Goal: Use online tool/utility: Use online tool/utility

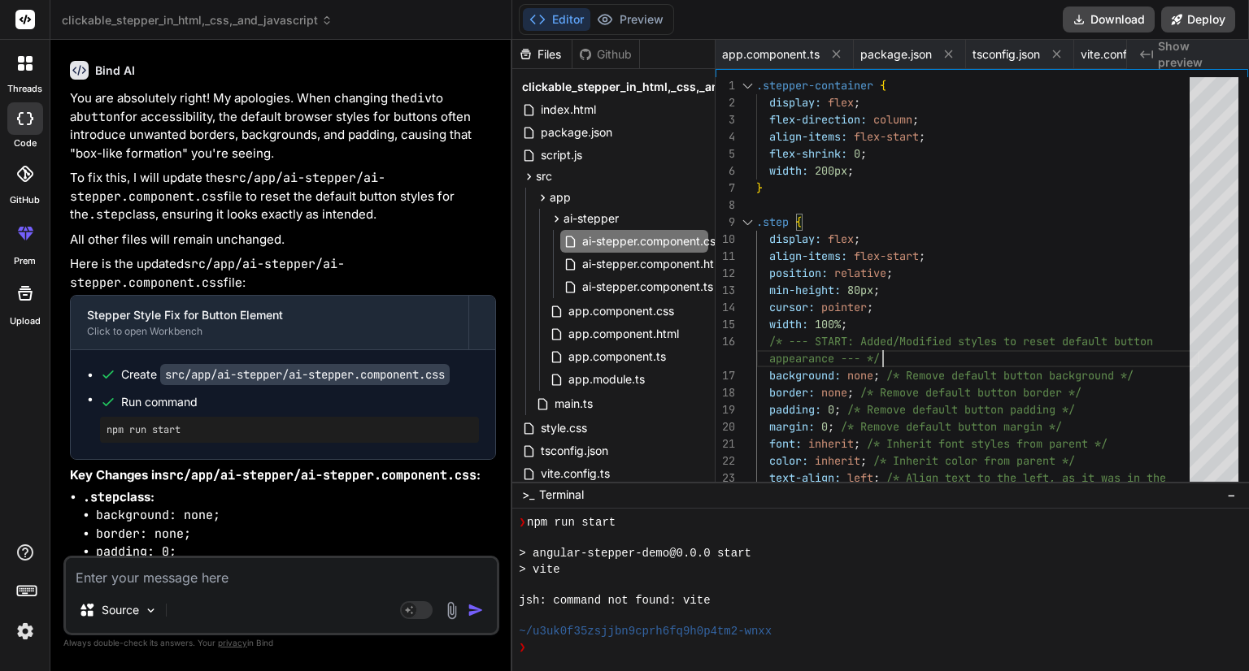
scroll to position [1388, 0]
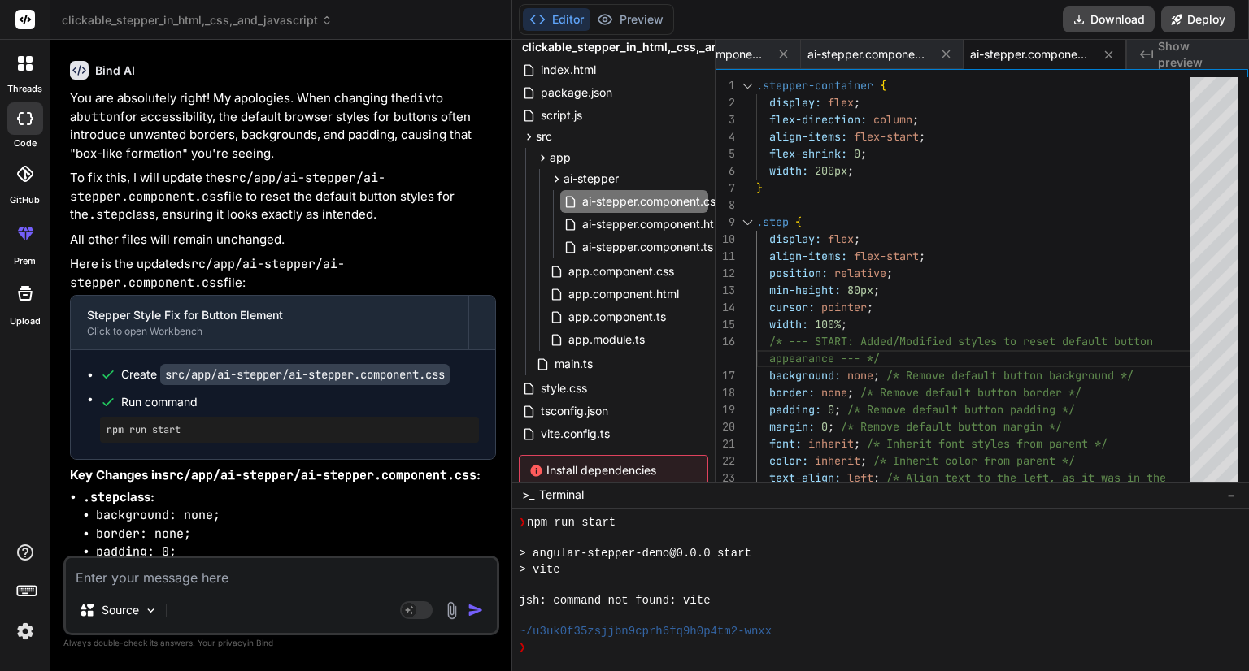
click at [234, 577] on textarea at bounding box center [281, 572] width 431 height 29
paste textarea "<div class="image-preview-container"> <div class="header-section"> <div class="…"
type textarea "<div class="image-preview-container"> <div class="header-section"> <div class="…"
type textarea "x"
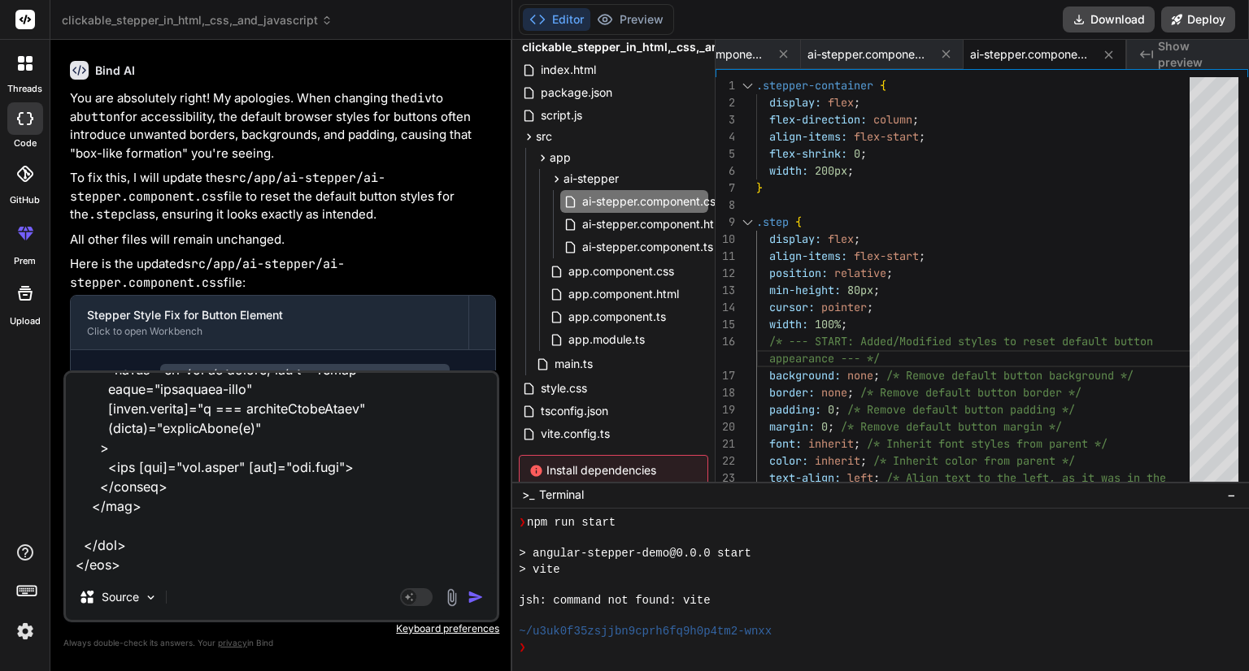
paste textarea ".image-preview-container { font-family: Arial, sans-serif; color: #333; padding…"
type textarea "<div class="image-preview-container"> <div class="header-section"> <div class="…"
type textarea "x"
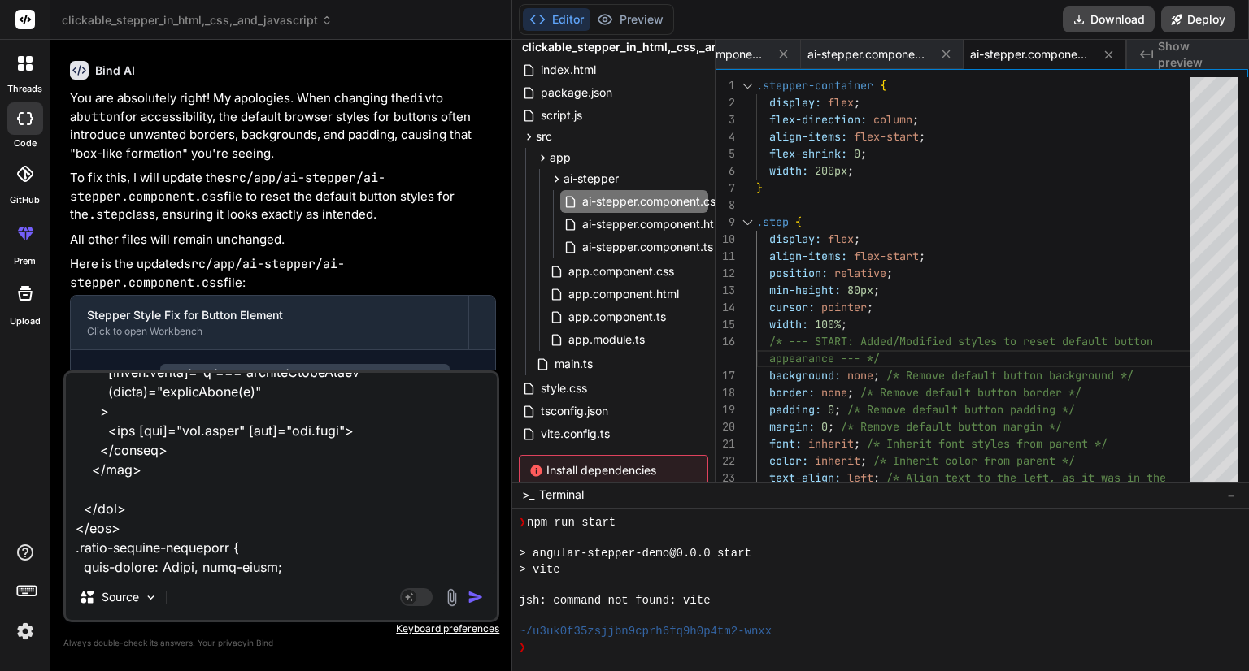
scroll to position [5561, 0]
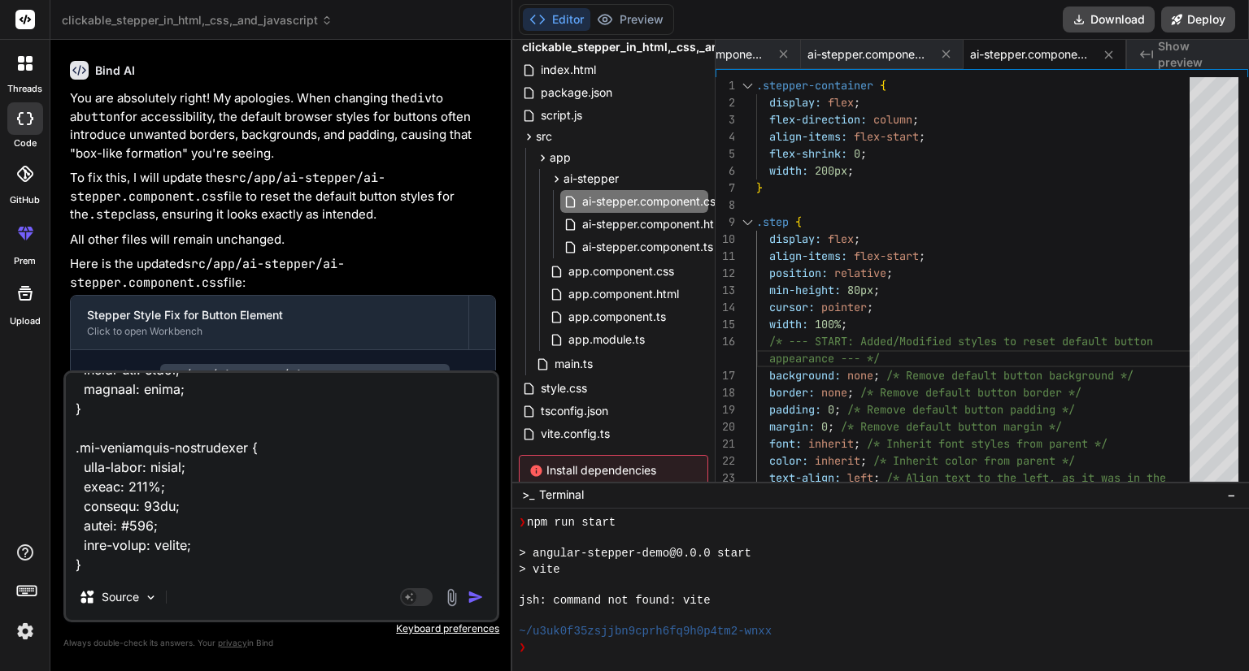
type textarea "<div class="image-preview-container"> <div class="header-section"> <div class="…"
type textarea "x"
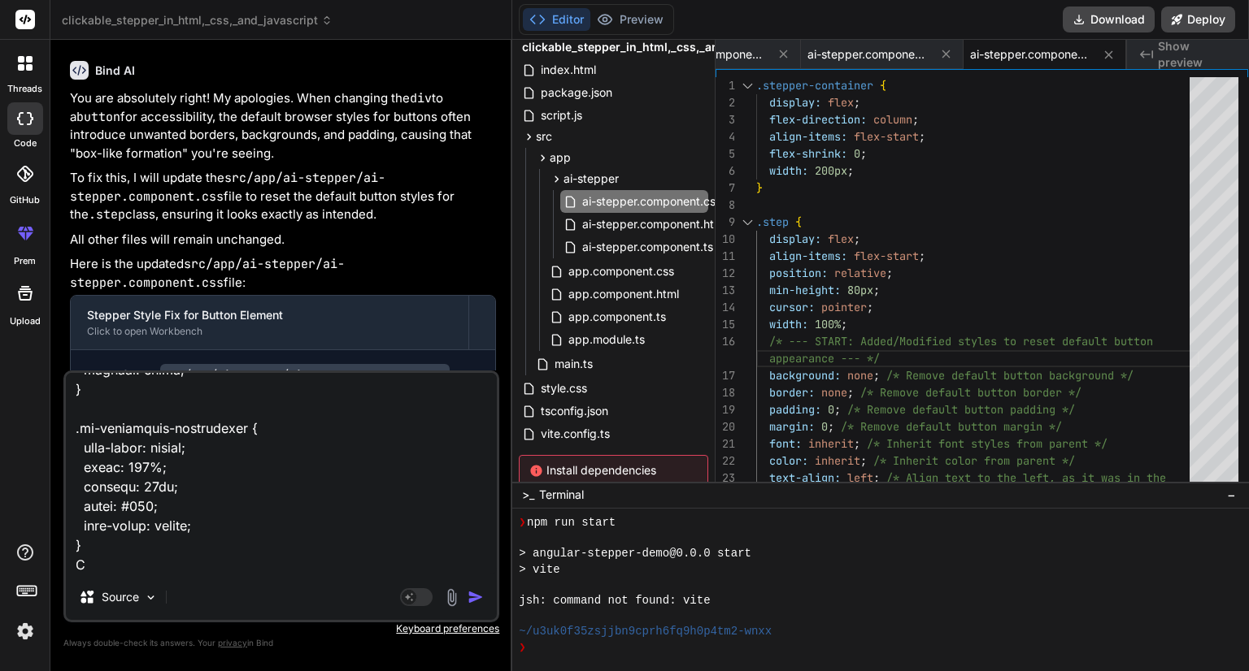
type textarea "<div class="image-preview-container"> <div class="header-section"> <div class="…"
type textarea "x"
type textarea "<div class="image-preview-container"> <div class="header-section"> <div class="…"
type textarea "x"
type textarea "<div class="image-preview-container"> <div class="header-section"> <div class="…"
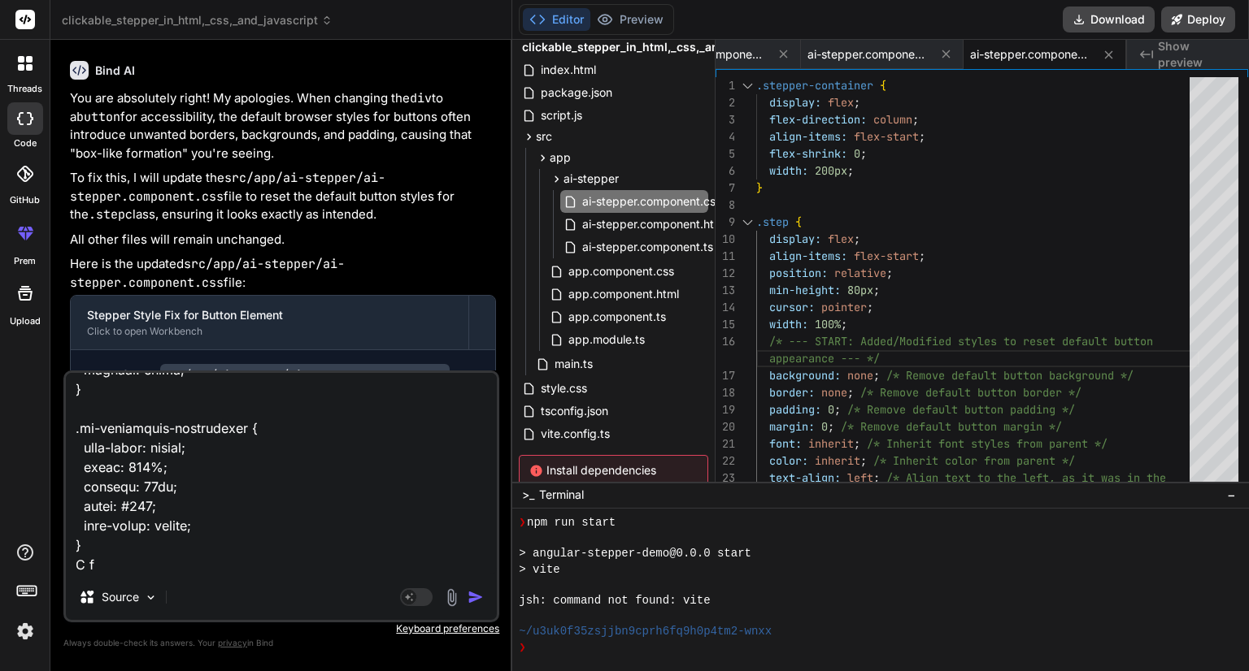
type textarea "x"
type textarea "<div class="image-preview-container"> <div class="header-section"> <div class="…"
type textarea "x"
type textarea "<div class="image-preview-container"> <div class="header-section"> <div class="…"
type textarea "x"
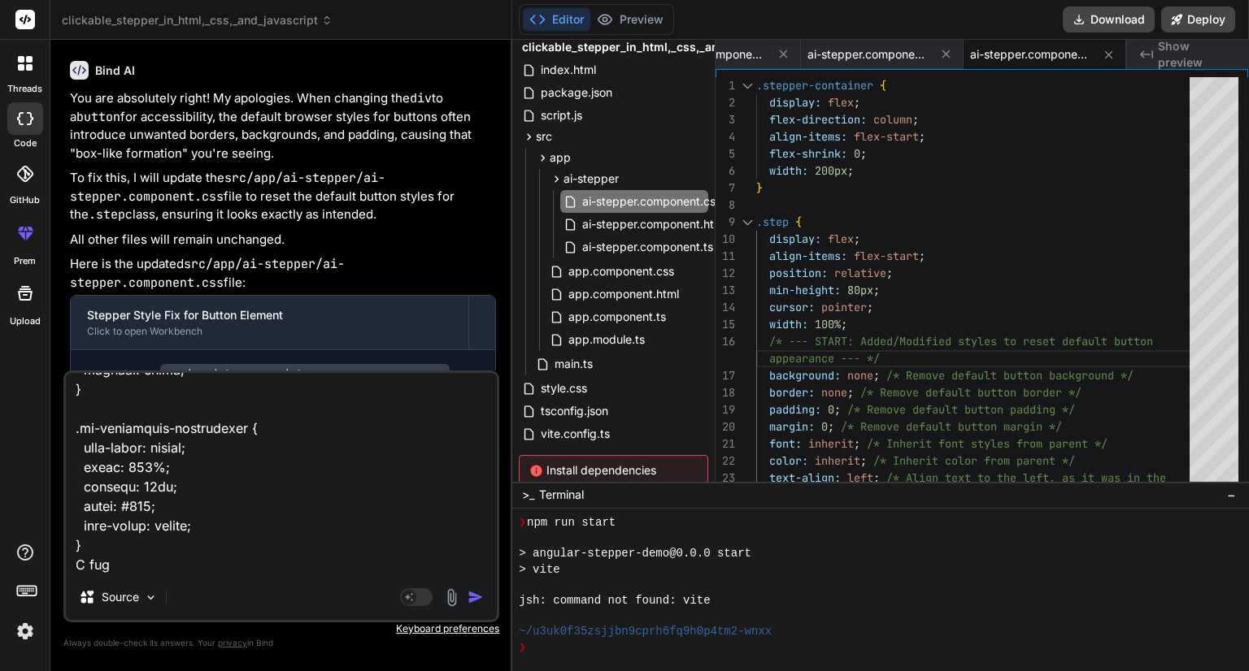
type textarea "<div class="image-preview-container"> <div class="header-section"> <div class="…"
type textarea "x"
type textarea "<div class="image-preview-container"> <div class="header-section"> <div class="…"
type textarea "x"
type textarea "<div class="image-preview-container"> <div class="header-section"> <div class="…"
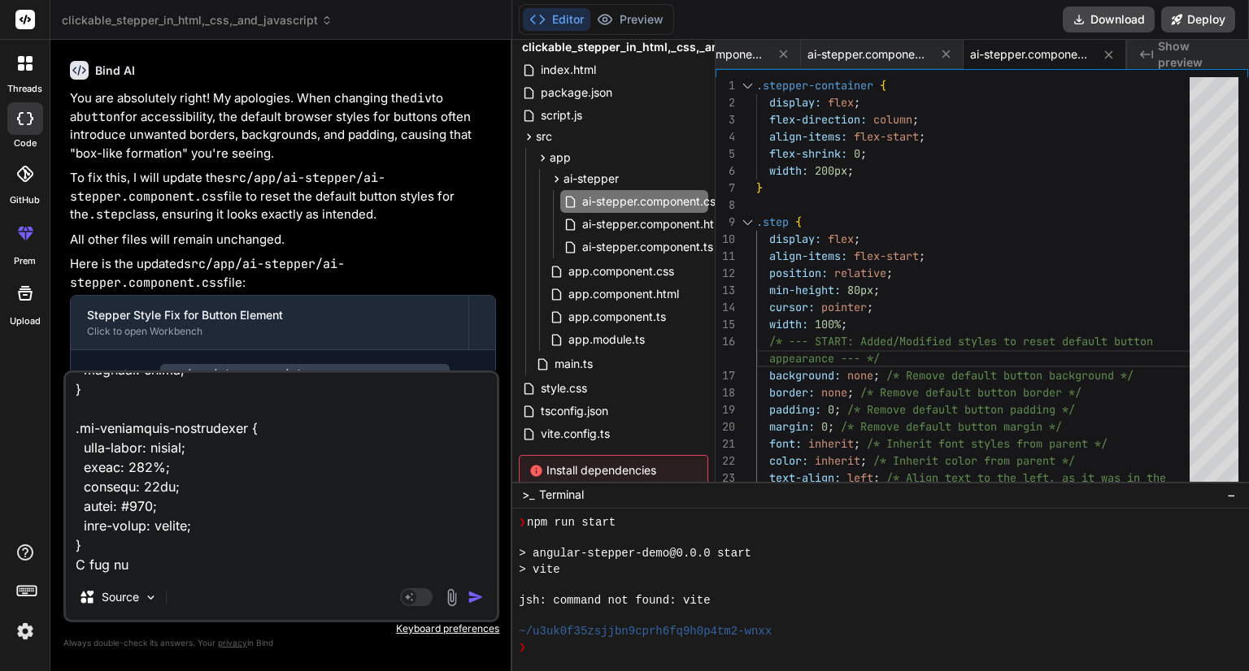
type textarea "x"
type textarea "<div class="image-preview-container"> <div class="header-section"> <div class="…"
type textarea "x"
type textarea "<div class="image-preview-container"> <div class="header-section"> <div class="…"
type textarea "x"
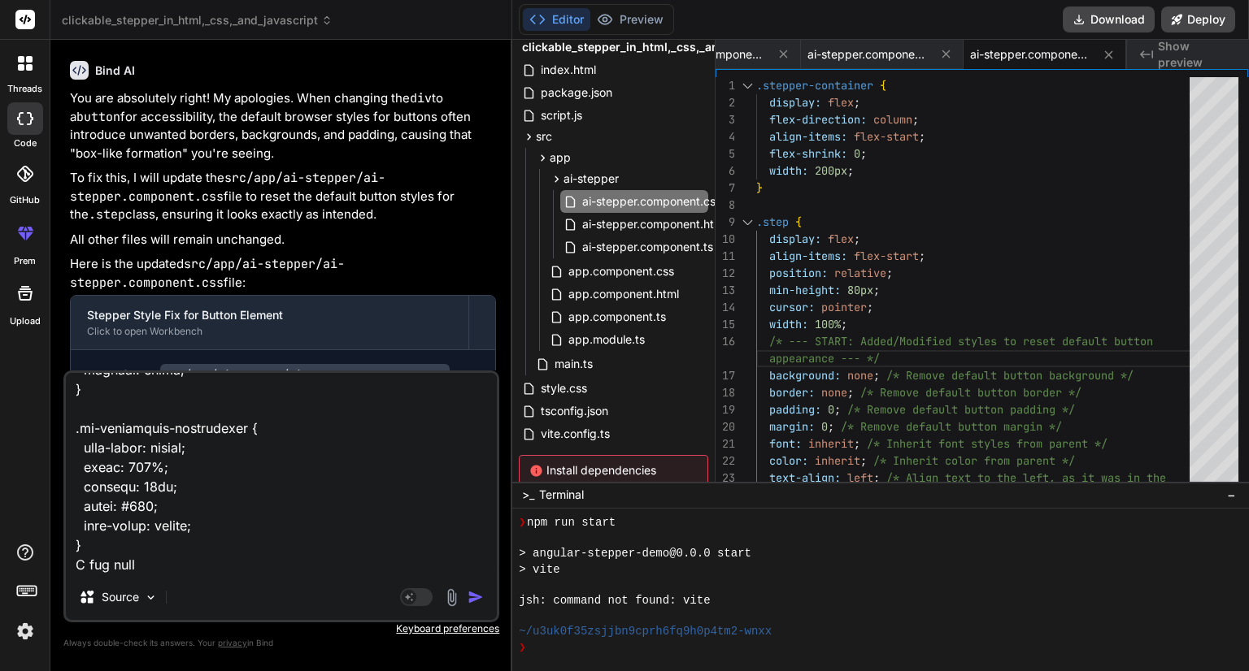
type textarea "<div class="image-preview-container"> <div class="header-section"> <div class="…"
type textarea "x"
type textarea "<div class="image-preview-container"> <div class="header-section"> <div class="…"
type textarea "x"
type textarea "<div class="image-preview-container"> <div class="header-section"> <div class="…"
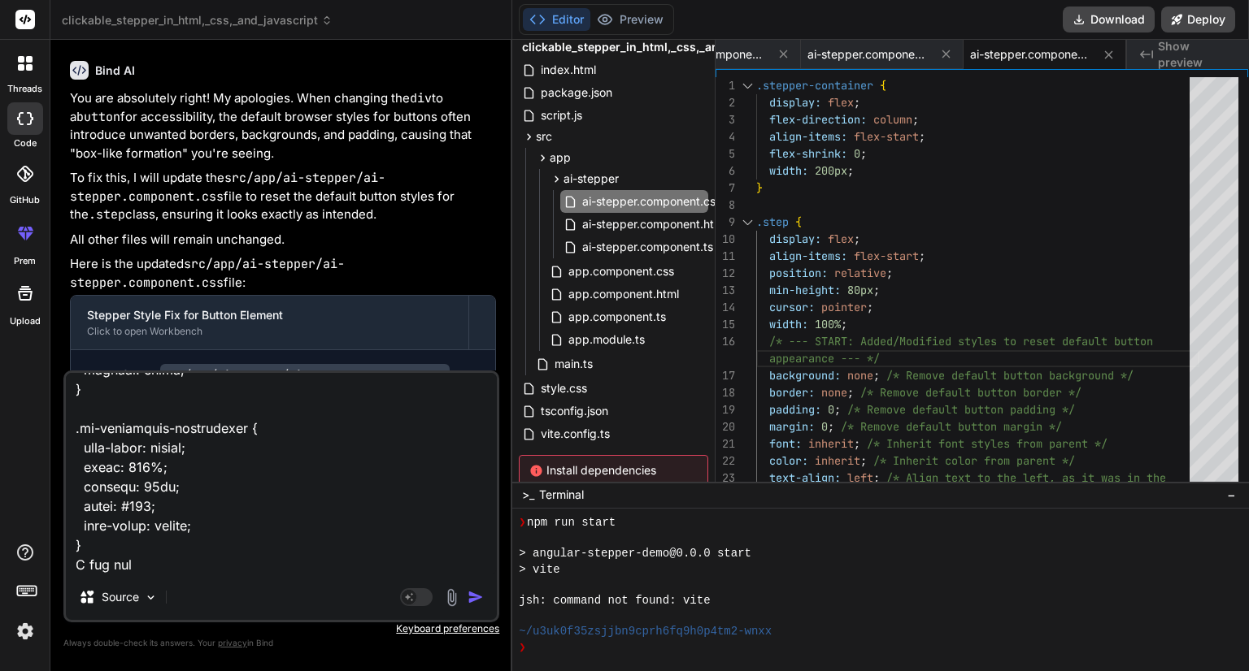
type textarea "x"
type textarea "<div class="image-preview-container"> <div class="header-section"> <div class="…"
type textarea "x"
type textarea "<div class="image-preview-container"> <div class="header-section"> <div class="…"
type textarea "x"
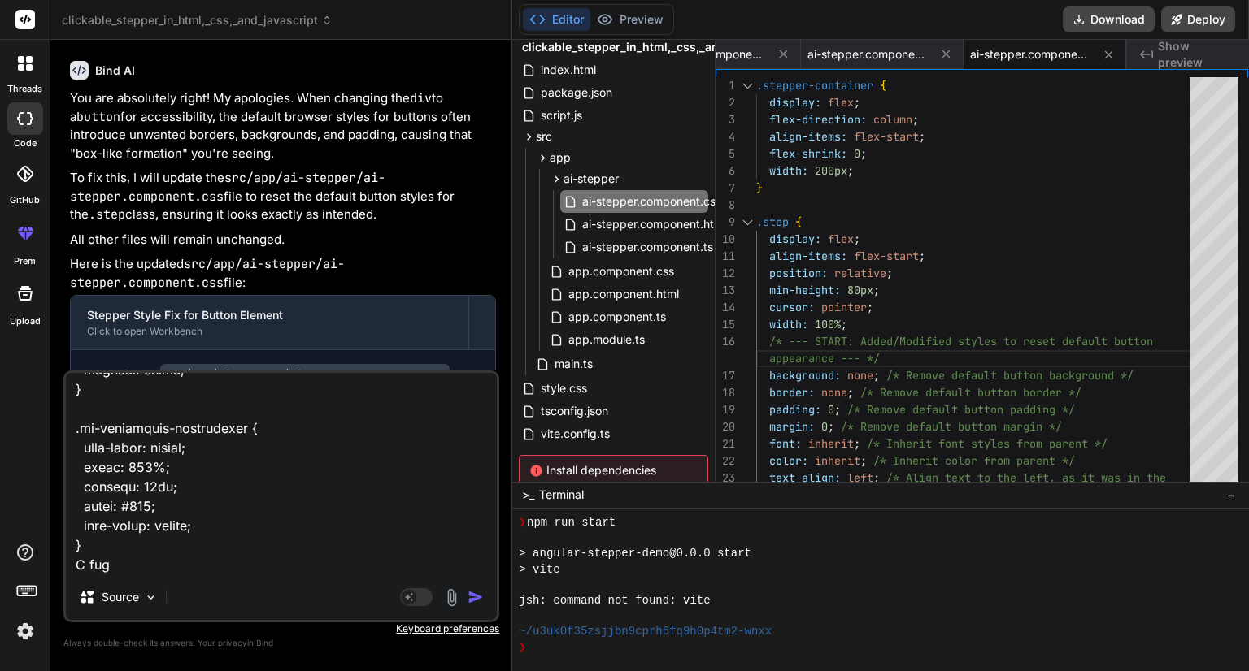
type textarea "<div class="image-preview-container"> <div class="header-section"> <div class="…"
type textarea "x"
type textarea "<div class="image-preview-container"> <div class="header-section"> <div class="…"
type textarea "x"
type textarea "<div class="image-preview-container"> <div class="header-section"> <div class="…"
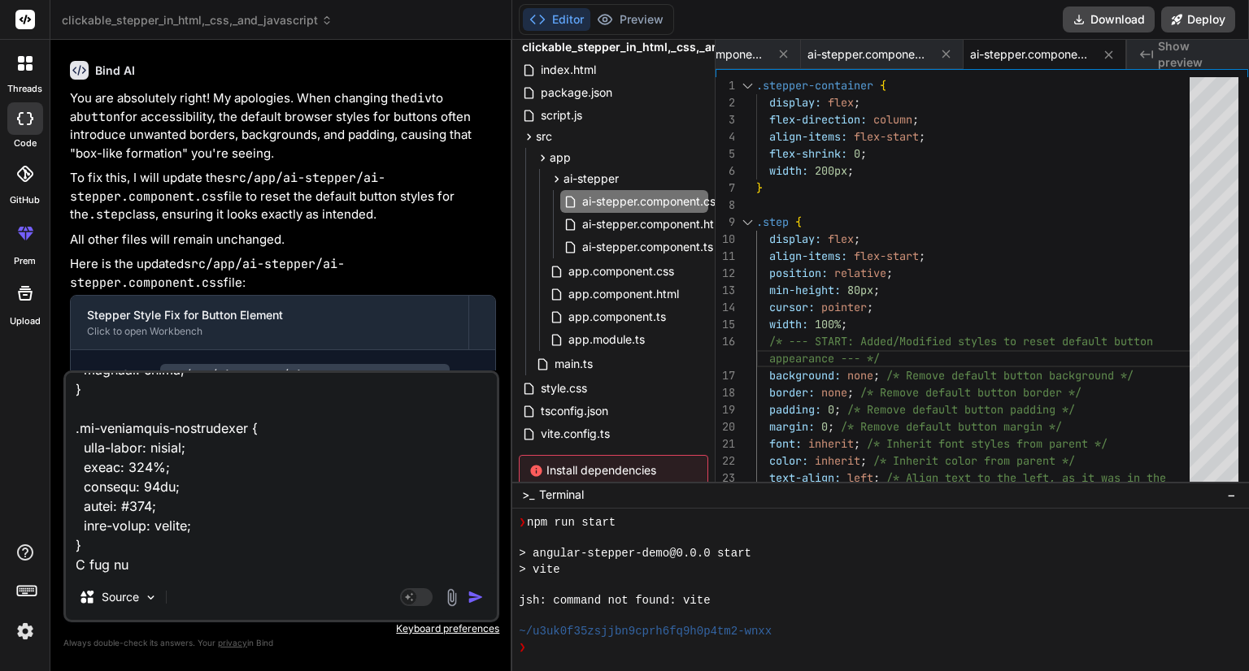
type textarea "x"
type textarea "<div class="image-preview-container"> <div class="header-section"> <div class="…"
type textarea "x"
type textarea "<div class="image-preview-container"> <div class="header-section"> <div class="…"
type textarea "x"
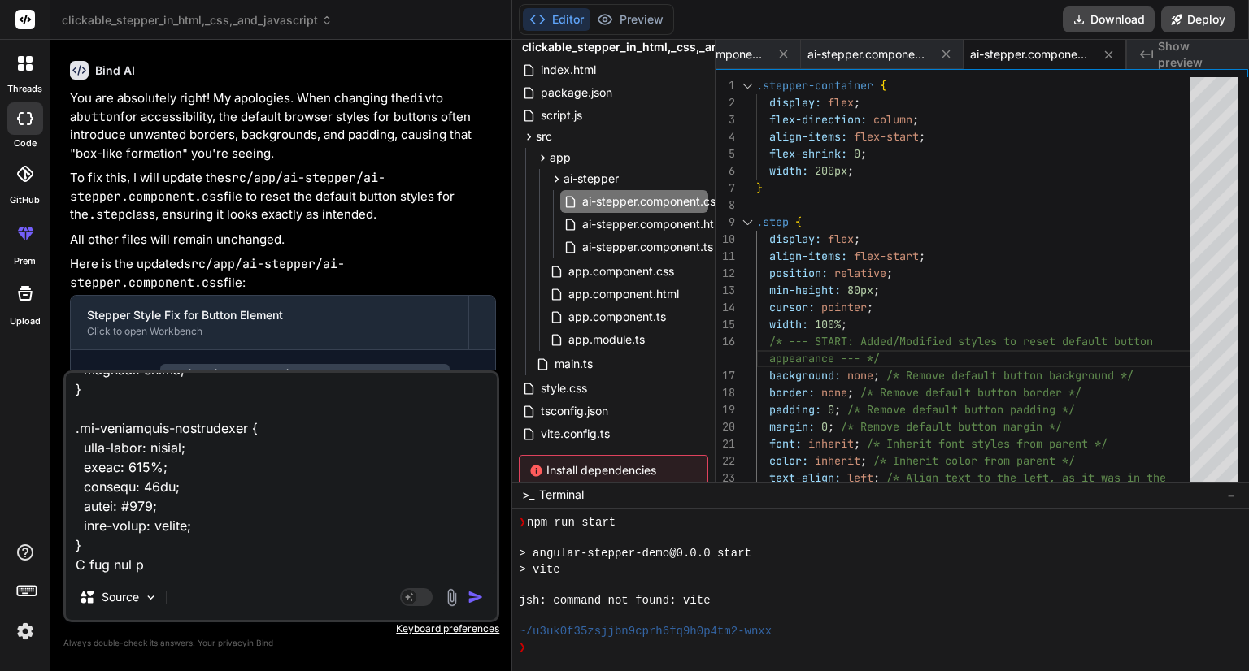
type textarea "<div class="image-preview-container"> <div class="header-section"> <div class="…"
type textarea "x"
type textarea "<div class="image-preview-container"> <div class="header-section"> <div class="…"
type textarea "x"
type textarea "<div class="image-preview-container"> <div class="header-section"> <div class="…"
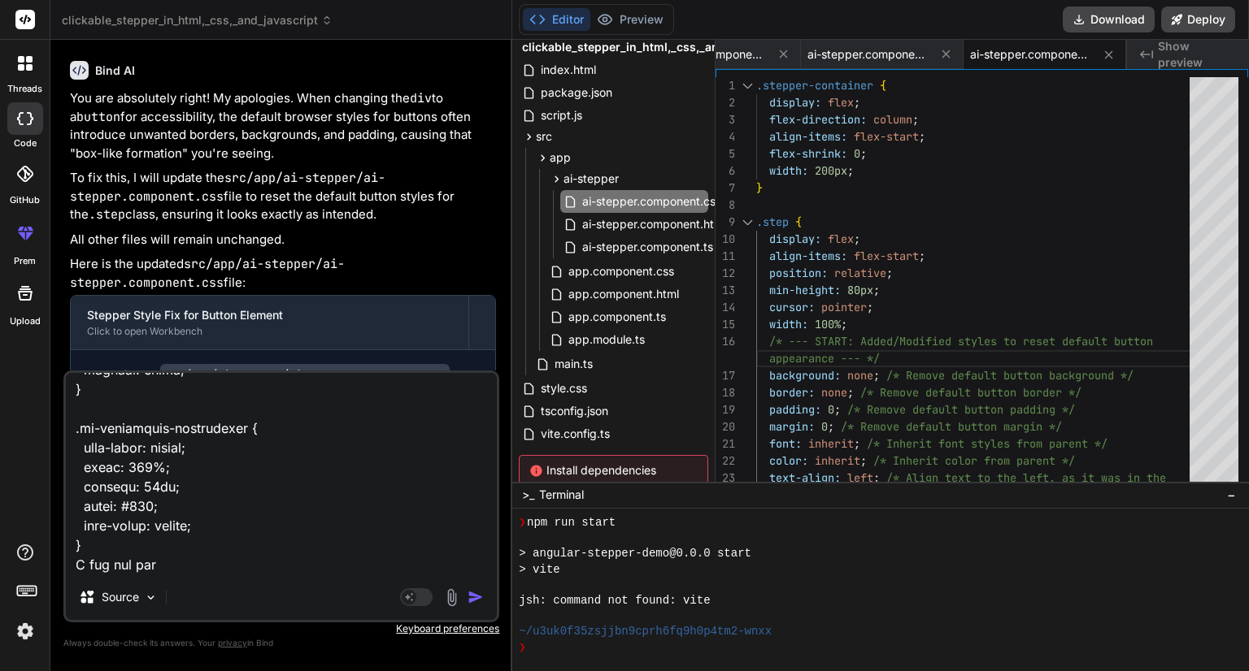
type textarea "x"
type textarea "<div class="image-preview-container"> <div class="header-section"> <div class="…"
type textarea "x"
type textarea "<div class="image-preview-container"> <div class="header-section"> <div class="…"
type textarea "x"
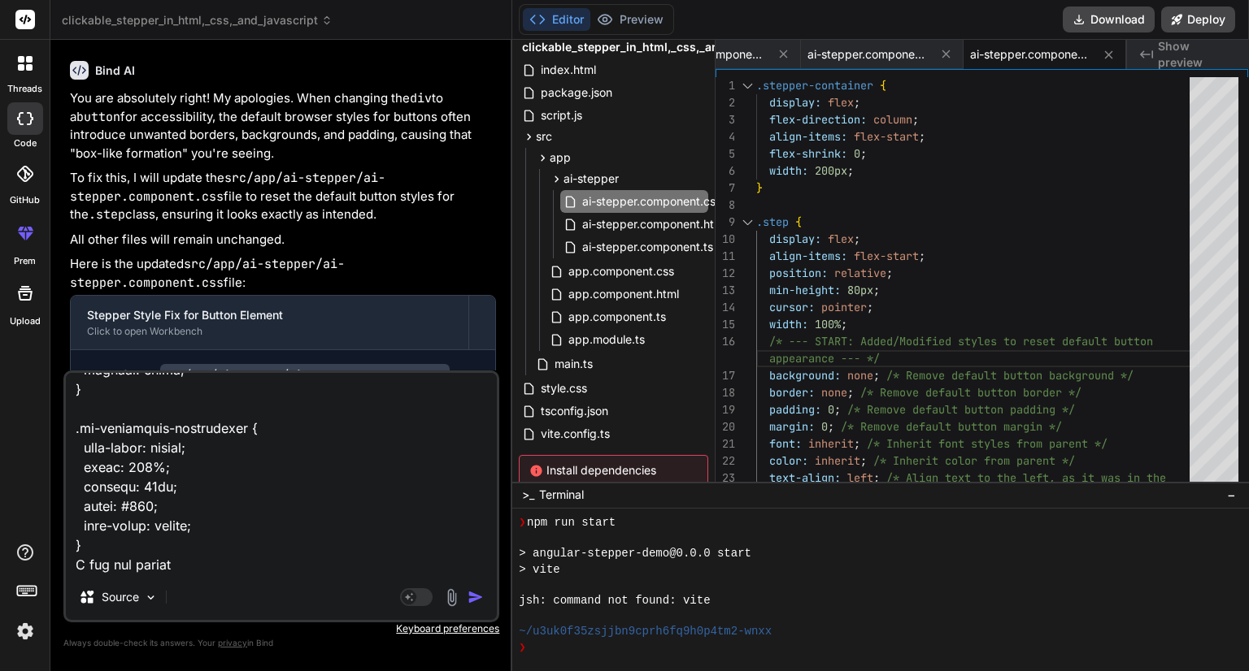
type textarea "<div class="image-preview-container"> <div class="header-section"> <div class="…"
type textarea "x"
type textarea "<div class="image-preview-container"> <div class="header-section"> <div class="…"
type textarea "x"
type textarea "<div class="image-preview-container"> <div class="header-section"> <div class="…"
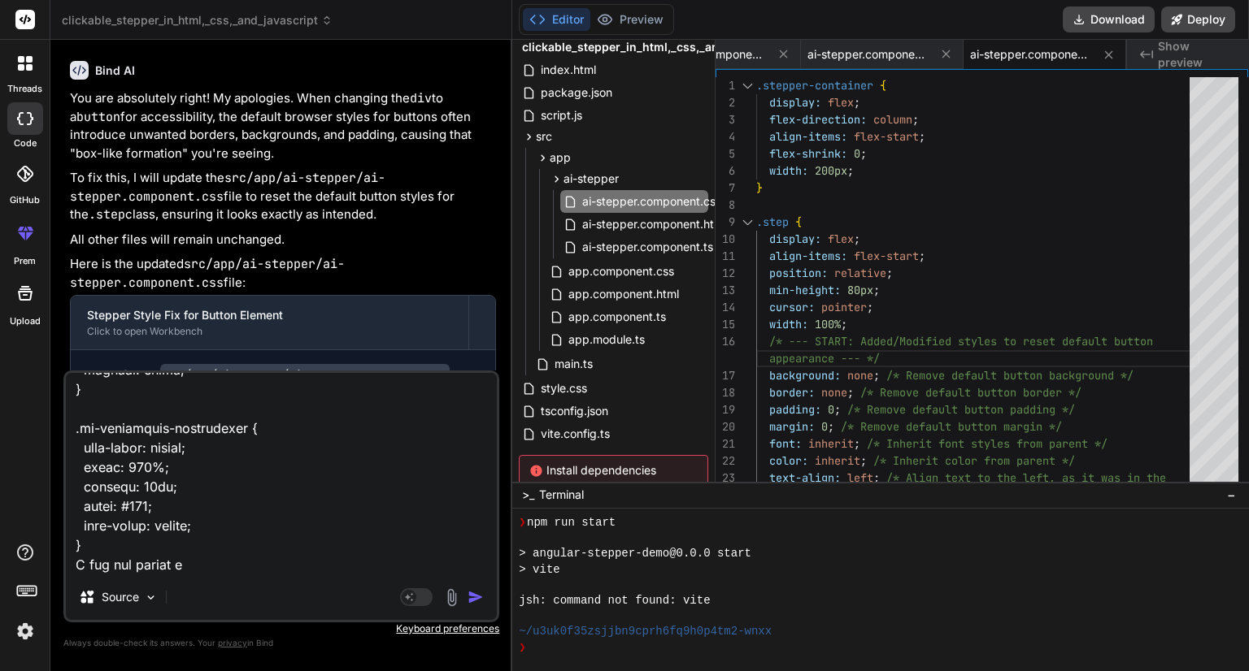
type textarea "x"
type textarea "<div class="image-preview-container"> <div class="header-section"> <div class="…"
type textarea "x"
type textarea "<div class="image-preview-container"> <div class="header-section"> <div class="…"
type textarea "x"
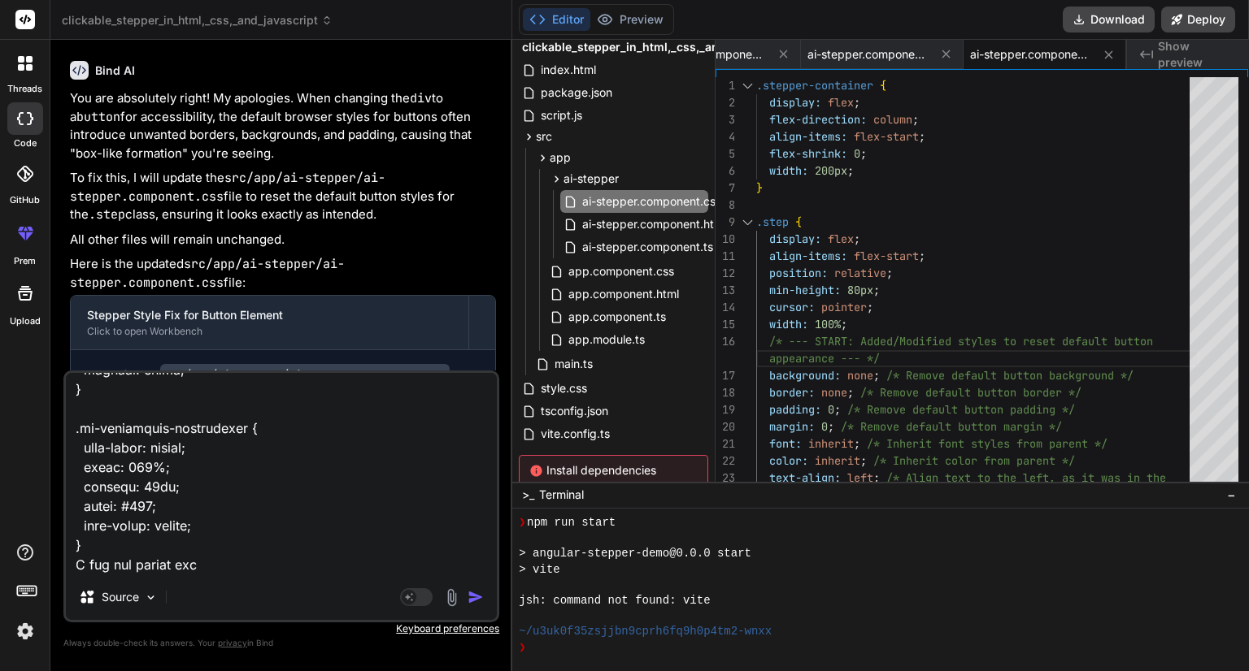
type textarea "<div class="image-preview-container"> <div class="header-section"> <div class="…"
type textarea "x"
type textarea "<div class="image-preview-container"> <div class="header-section"> <div class="…"
type textarea "x"
type textarea "<div class="image-preview-container"> <div class="header-section"> <div class="…"
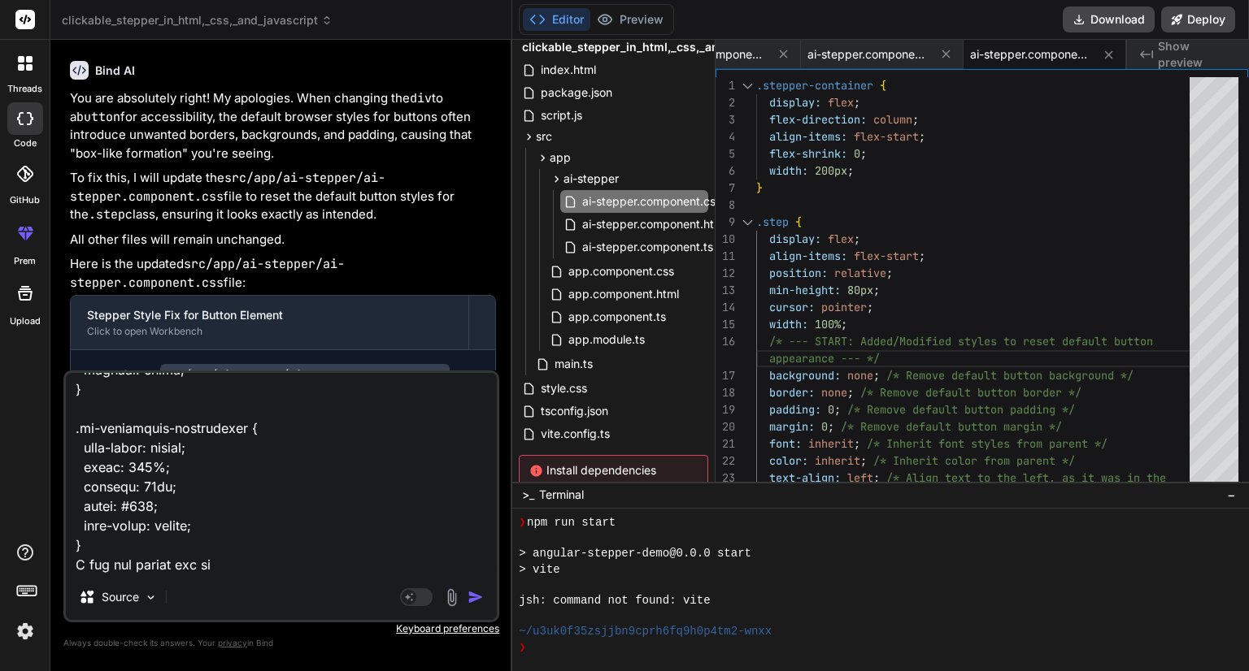
type textarea "x"
type textarea "<div class="image-preview-container"> <div class="header-section"> <div class="…"
type textarea "x"
type textarea "<div class="image-preview-container"> <div class="header-section"> <div class="…"
type textarea "x"
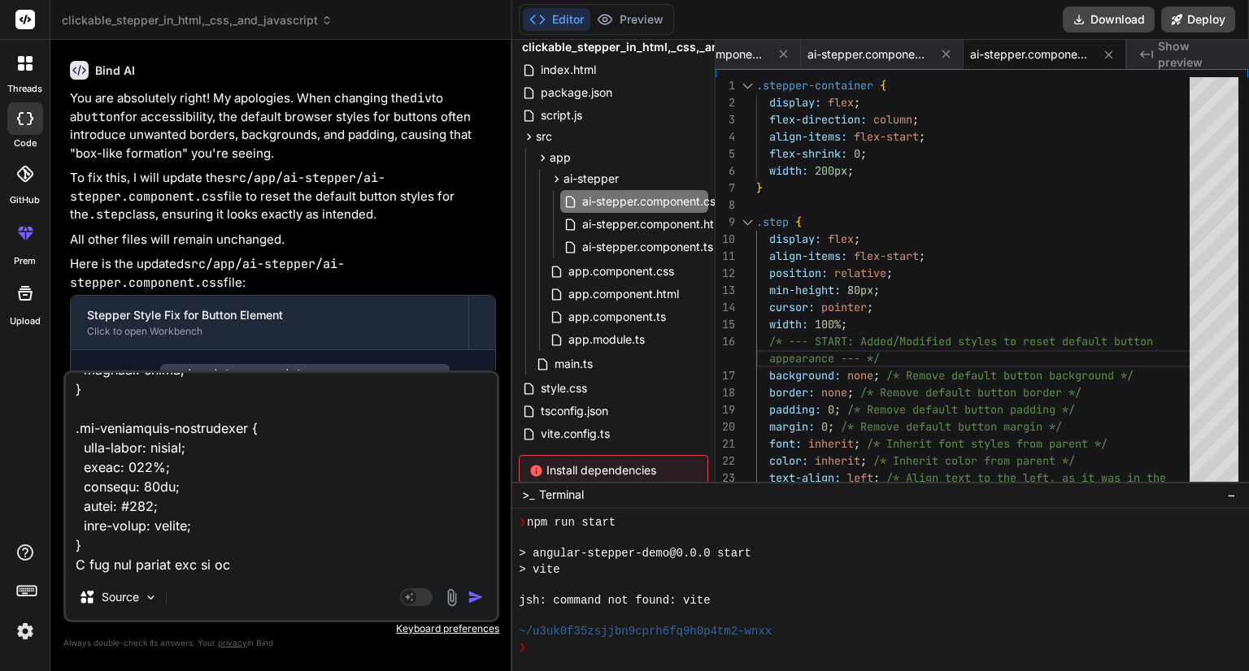
type textarea "<div class="image-preview-container"> <div class="header-section"> <div class="…"
type textarea "x"
type textarea "<div class="image-preview-container"> <div class="header-section"> <div class="…"
type textarea "x"
type textarea "<div class="image-preview-container"> <div class="header-section"> <div class="…"
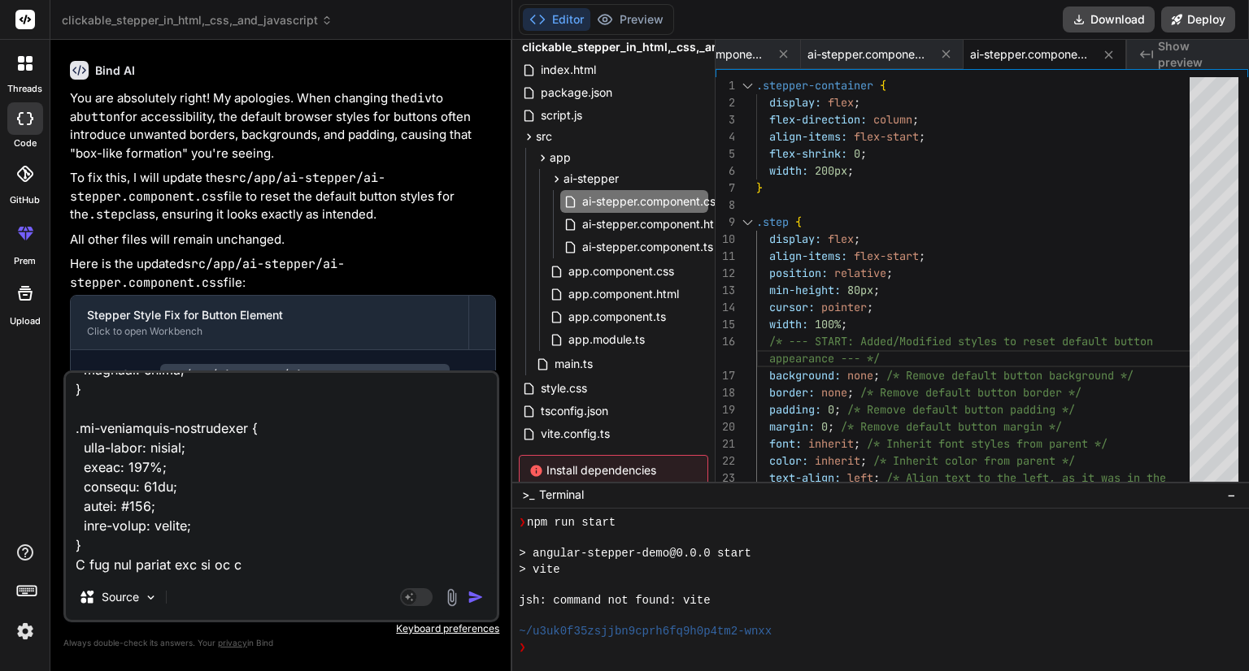
type textarea "x"
type textarea "<div class="image-preview-container"> <div class="header-section"> <div class="…"
type textarea "x"
type textarea "<div class="image-preview-container"> <div class="header-section"> <div class="…"
type textarea "x"
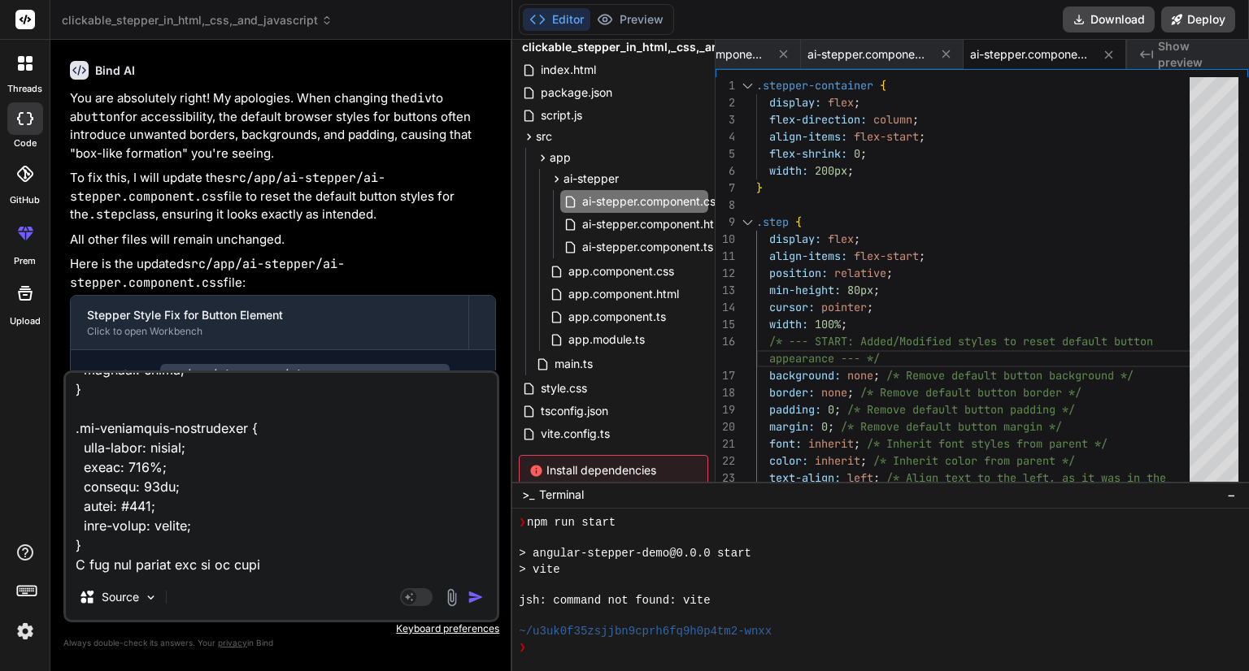
type textarea "<div class="image-preview-container"> <div class="header-section"> <div class="…"
type textarea "x"
type textarea "<div class="image-preview-container"> <div class="header-section"> <div class="…"
type textarea "x"
type textarea "<div class="image-preview-container"> <div class="header-section"> <div class="…"
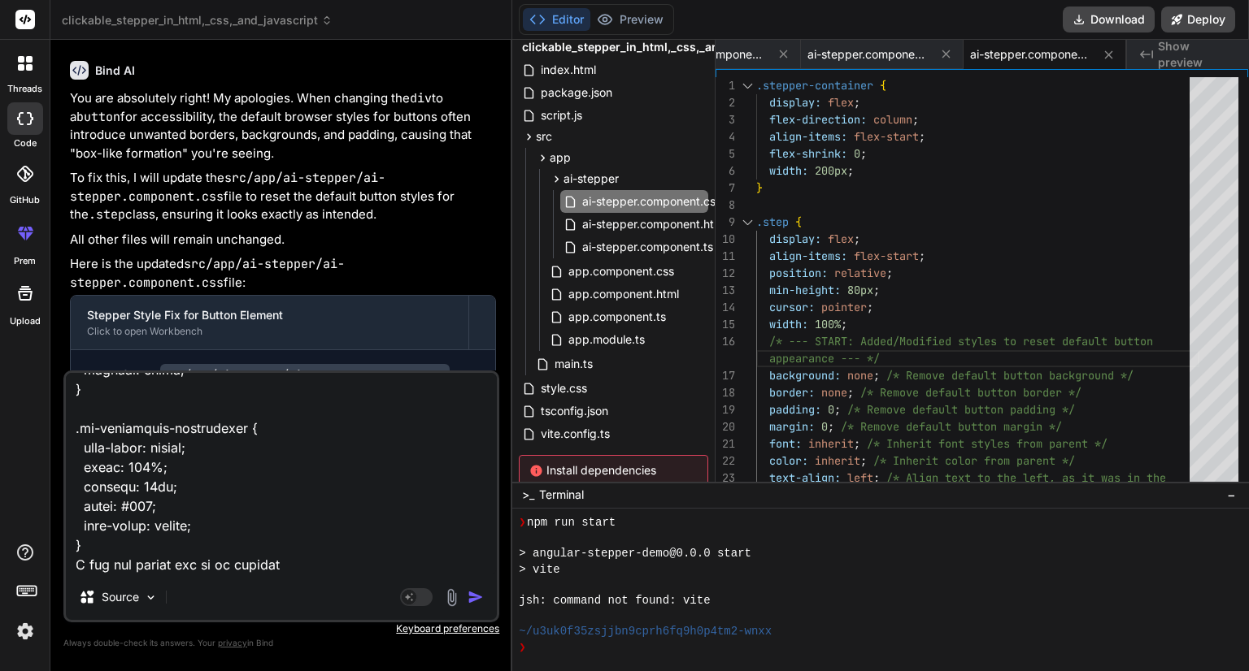
type textarea "x"
type textarea "<div class="image-preview-container"> <div class="header-section"> <div class="…"
type textarea "x"
type textarea "<div class="image-preview-container"> <div class="header-section"> <div class="…"
type textarea "x"
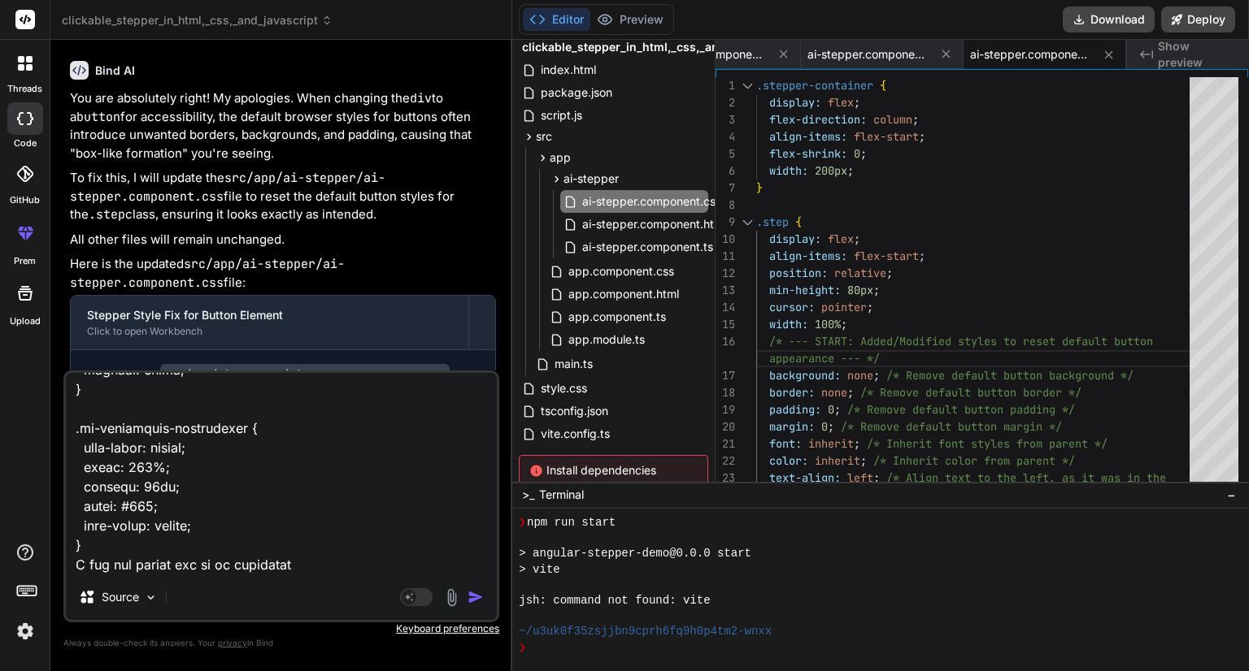
type textarea "<div class="image-preview-container"> <div class="header-section"> <div class="…"
type textarea "x"
type textarea "<div class="image-preview-container"> <div class="header-section"> <div class="…"
type textarea "x"
type textarea "<div class="image-preview-container"> <div class="header-section"> <div class="…"
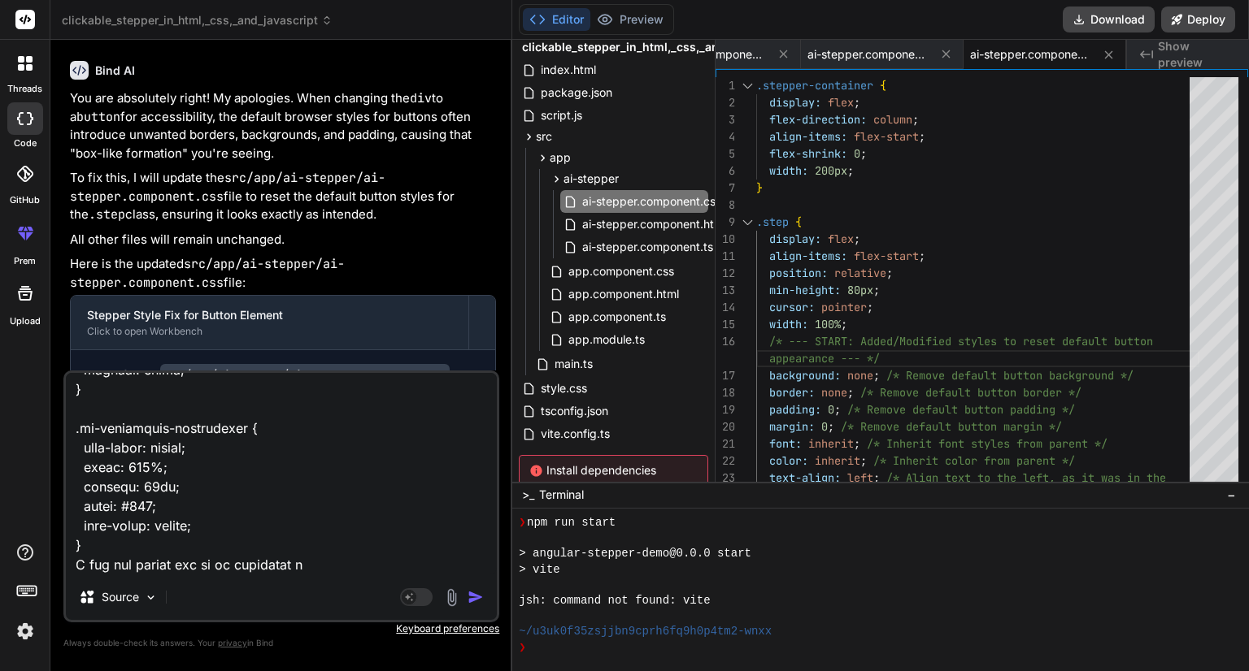
type textarea "x"
type textarea "<div class="image-preview-container"> <div class="header-section"> <div class="…"
type textarea "x"
type textarea "<div class="image-preview-container"> <div class="header-section"> <div class="…"
type textarea "x"
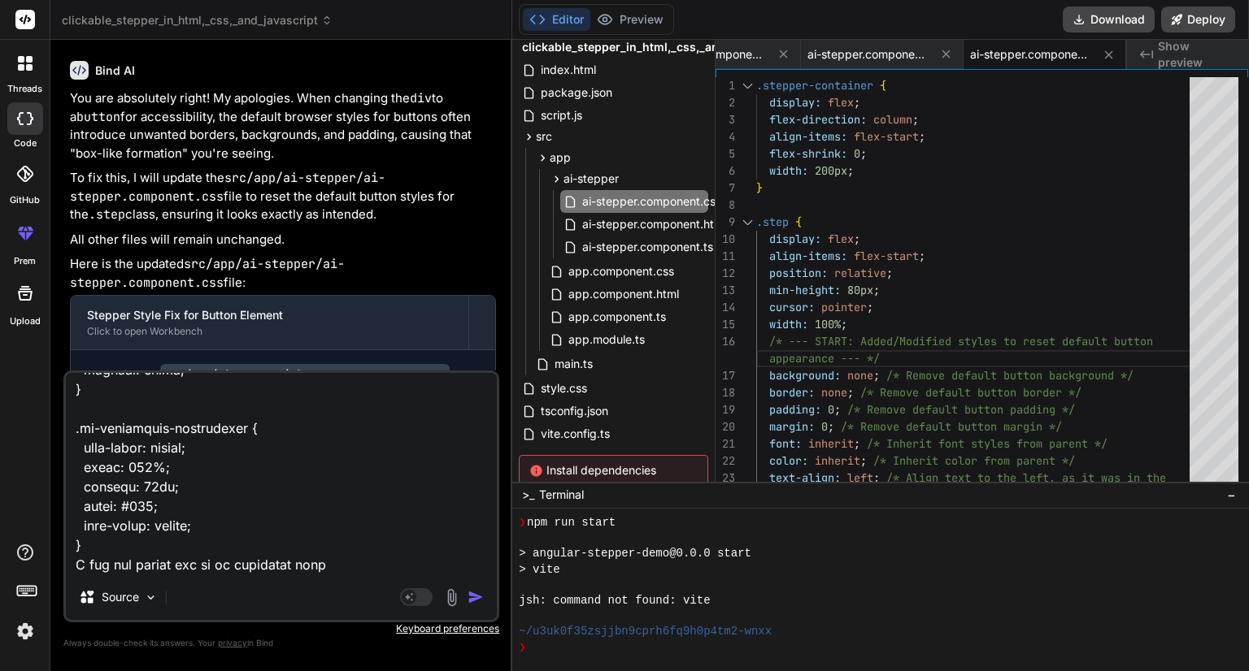
type textarea "<div class="image-preview-container"> <div class="header-section"> <div class="…"
type textarea "x"
type textarea "<div class="image-preview-container"> <div class="header-section"> <div class="…"
type textarea "x"
type textarea "<div class="image-preview-container"> <div class="header-section"> <div class="…"
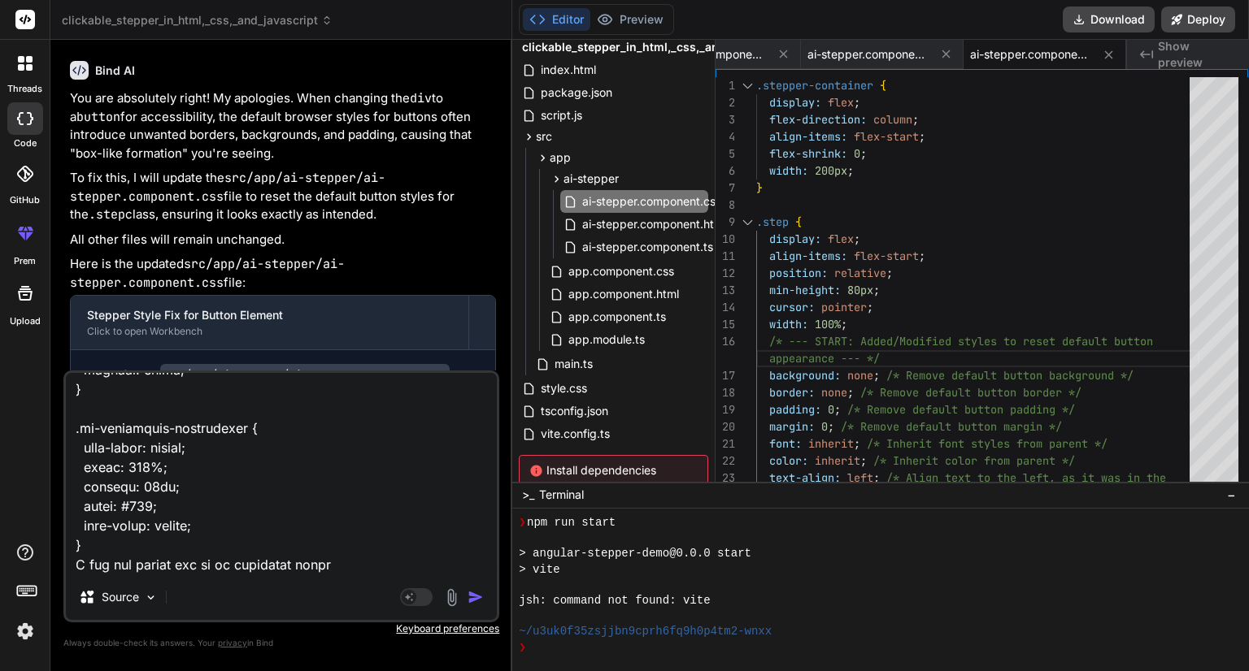
type textarea "x"
type textarea "<div class="image-preview-container"> <div class="header-section"> <div class="…"
type textarea "x"
type textarea "<div class="image-preview-container"> <div class="header-section"> <div class="…"
type textarea "x"
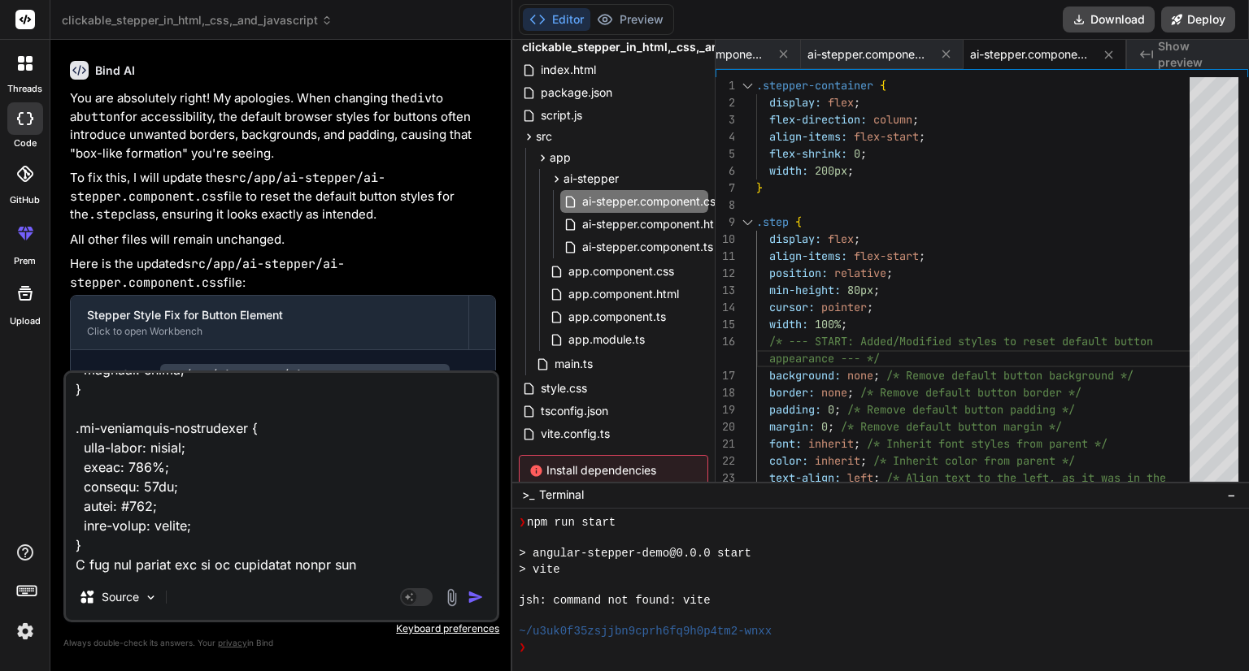
type textarea "<div class="image-preview-container"> <div class="header-section"> <div class="…"
type textarea "x"
type textarea "<div class="image-preview-container"> <div class="header-section"> <div class="…"
type textarea "x"
type textarea "<div class="image-preview-container"> <div class="header-section"> <div class="…"
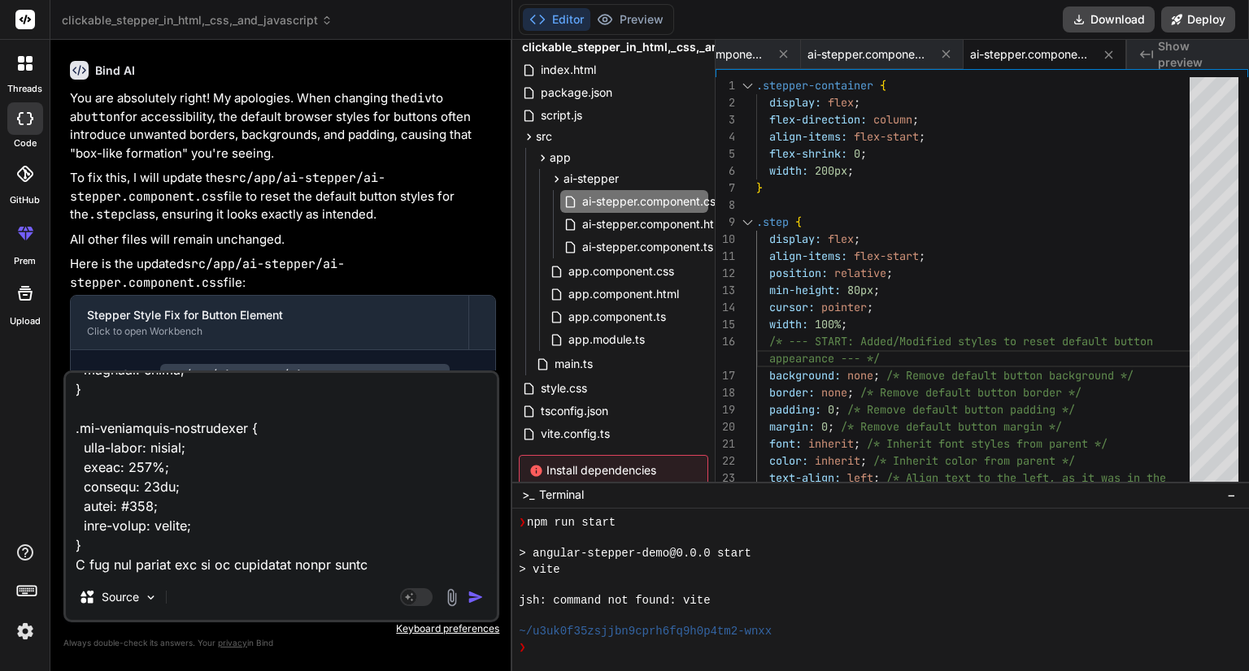
type textarea "x"
type textarea "<div class="image-preview-container"> <div class="header-section"> <div class="…"
type textarea "x"
type textarea "<div class="image-preview-container"> <div class="header-section"> <div class="…"
type textarea "x"
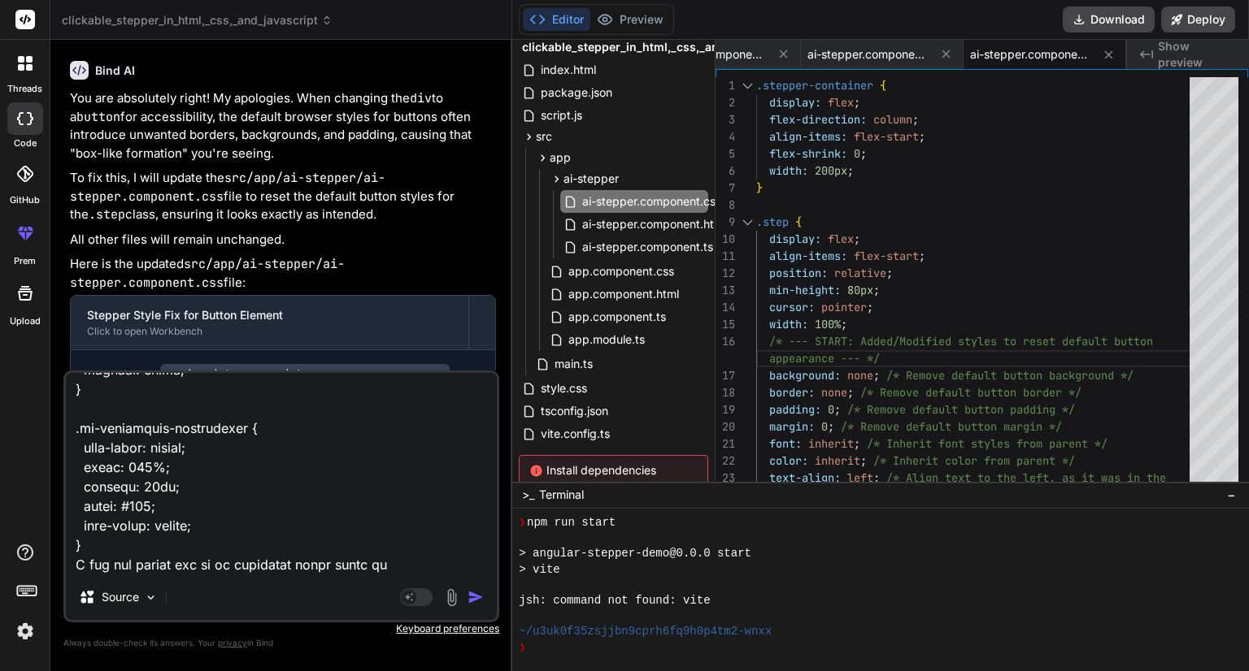
type textarea "<div class="image-preview-container"> <div class="header-section"> <div class="…"
type textarea "x"
type textarea "<div class="image-preview-container"> <div class="header-section"> <div class="…"
type textarea "x"
type textarea "<div class="image-preview-container"> <div class="header-section"> <div class="…"
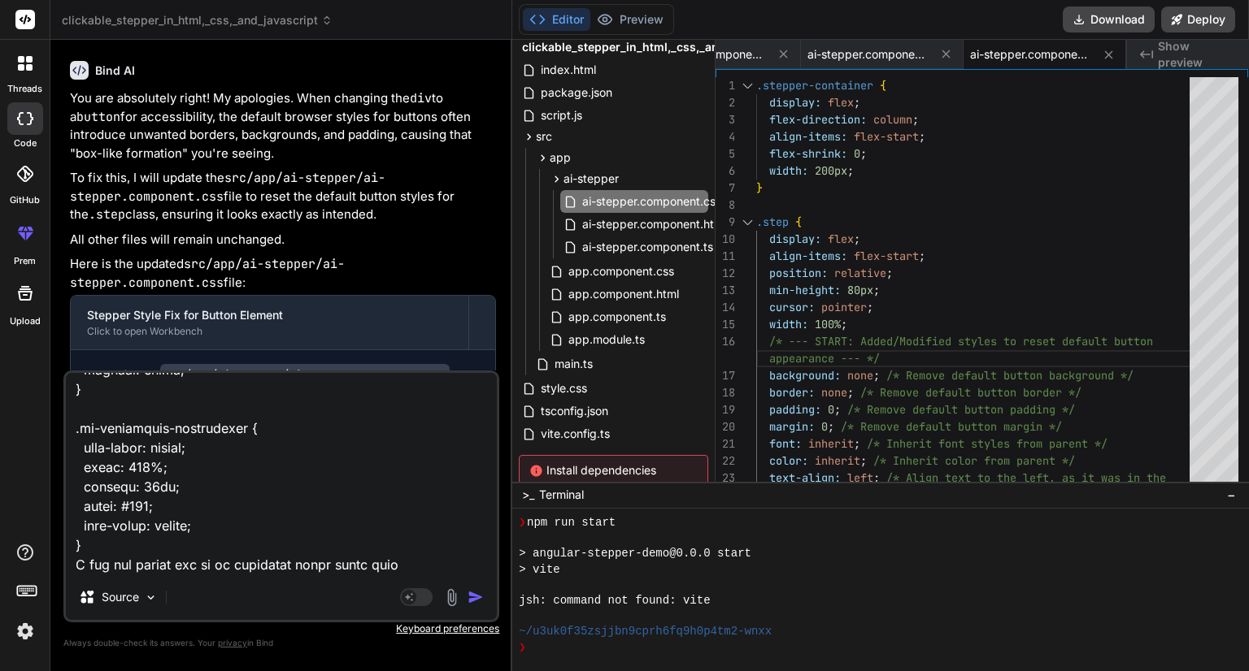
type textarea "x"
type textarea "<div class="image-preview-container"> <div class="header-section"> <div class="…"
type textarea "x"
type textarea "<div class="image-preview-container"> <div class="header-section"> <div class="…"
type textarea "x"
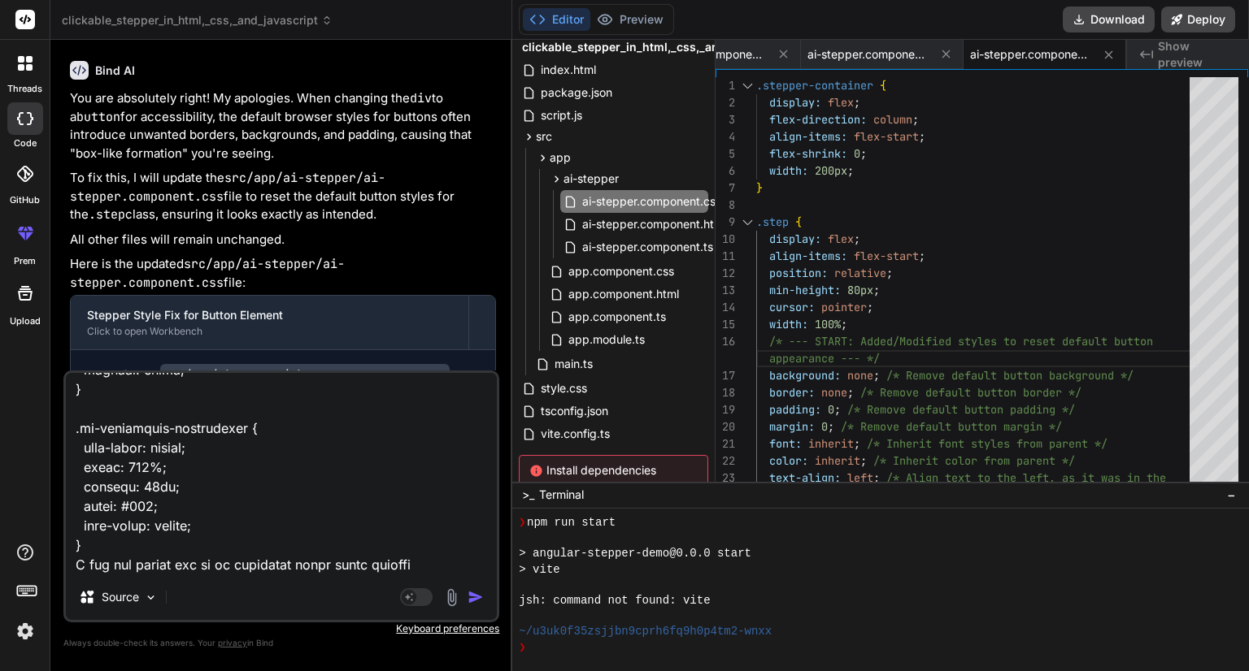
type textarea "<div class="image-preview-container"> <div class="header-section"> <div class="…"
type textarea "x"
type textarea "<div class="image-preview-container"> <div class="header-section"> <div class="…"
type textarea "x"
type textarea "<div class="image-preview-container"> <div class="header-section"> <div class="…"
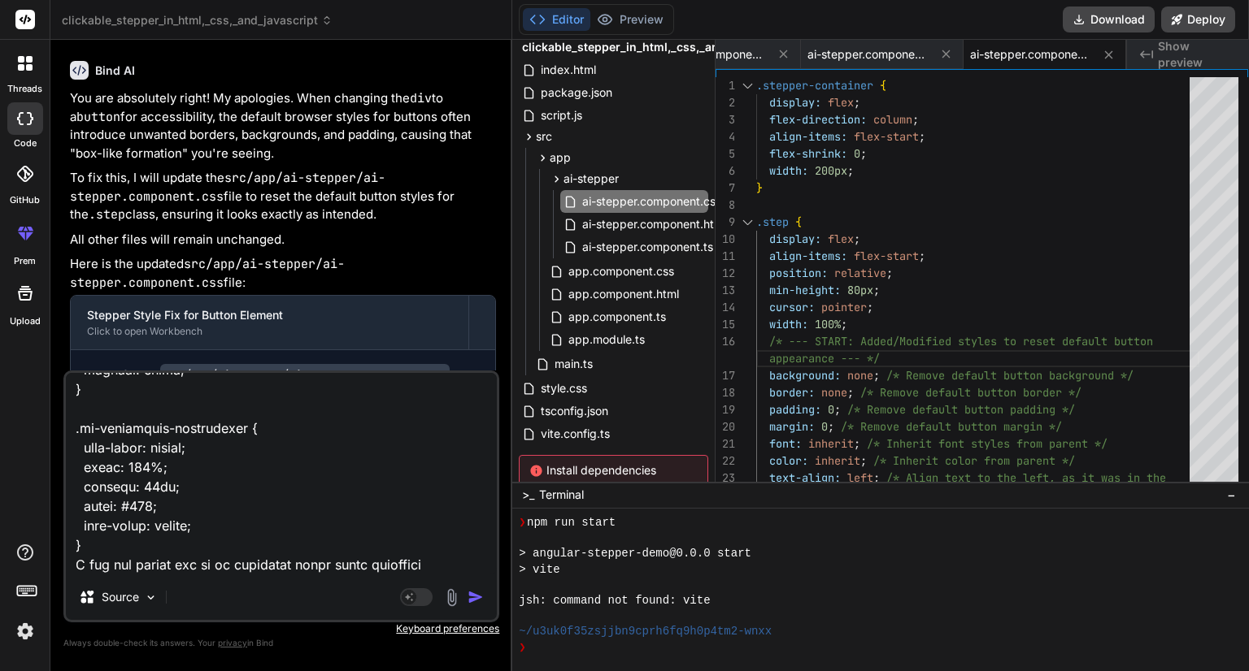
type textarea "x"
type textarea "<div class="image-preview-container"> <div class="header-section"> <div class="…"
type textarea "x"
type textarea "<div class="image-preview-container"> <div class="header-section"> <div class="…"
type textarea "x"
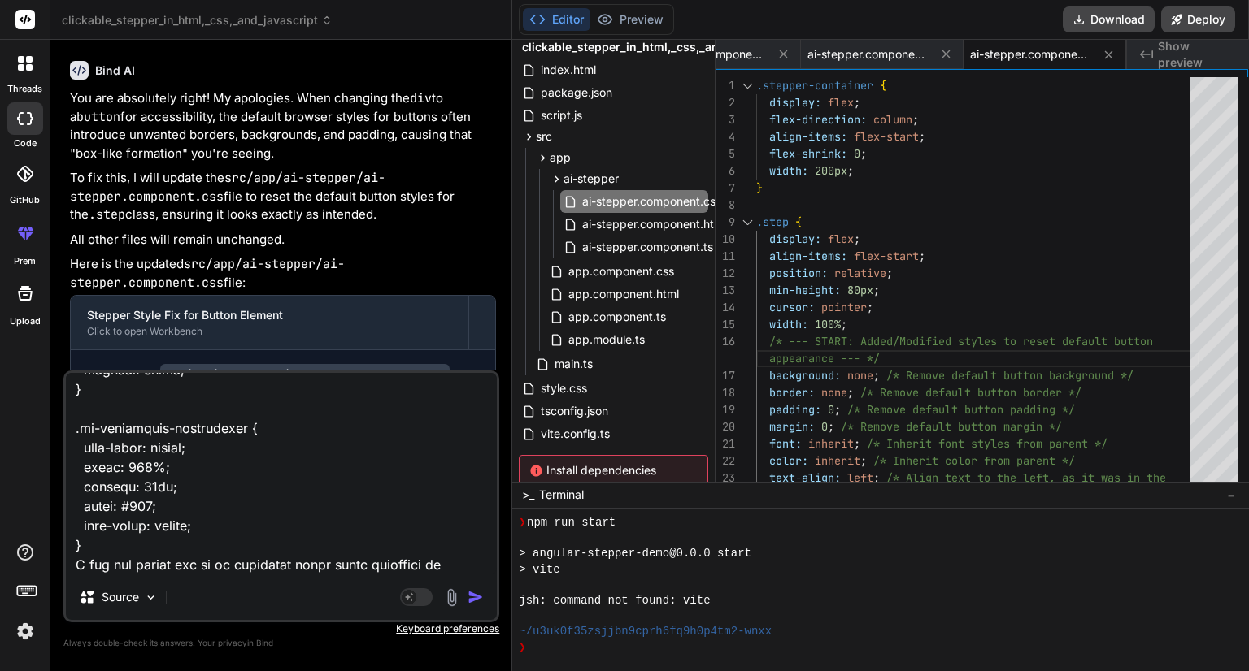
type textarea "<div class="image-preview-container"> <div class="header-section"> <div class="…"
type textarea "x"
type textarea "<div class="image-preview-container"> <div class="header-section"> <div class="…"
type textarea "x"
type textarea "<div class="image-preview-container"> <div class="header-section"> <div class="…"
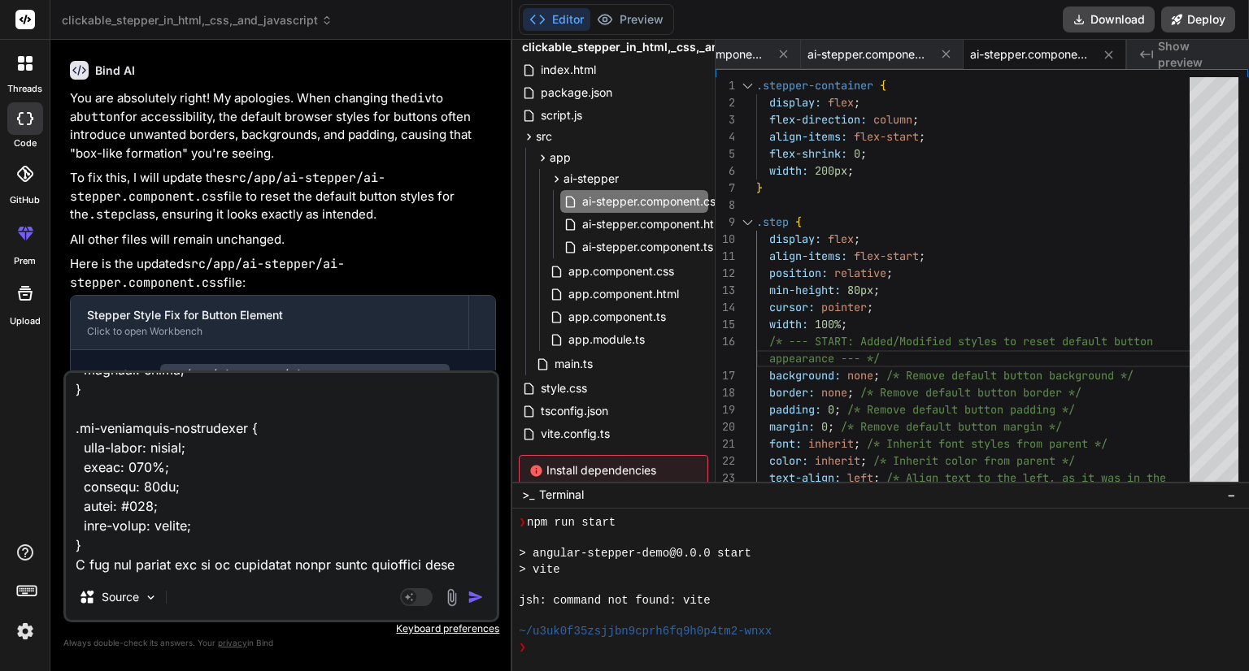
type textarea "x"
type textarea "<div class="image-preview-container"> <div class="header-section"> <div class="…"
type textarea "x"
type textarea "<div class="image-preview-container"> <div class="header-section"> <div class="…"
type textarea "x"
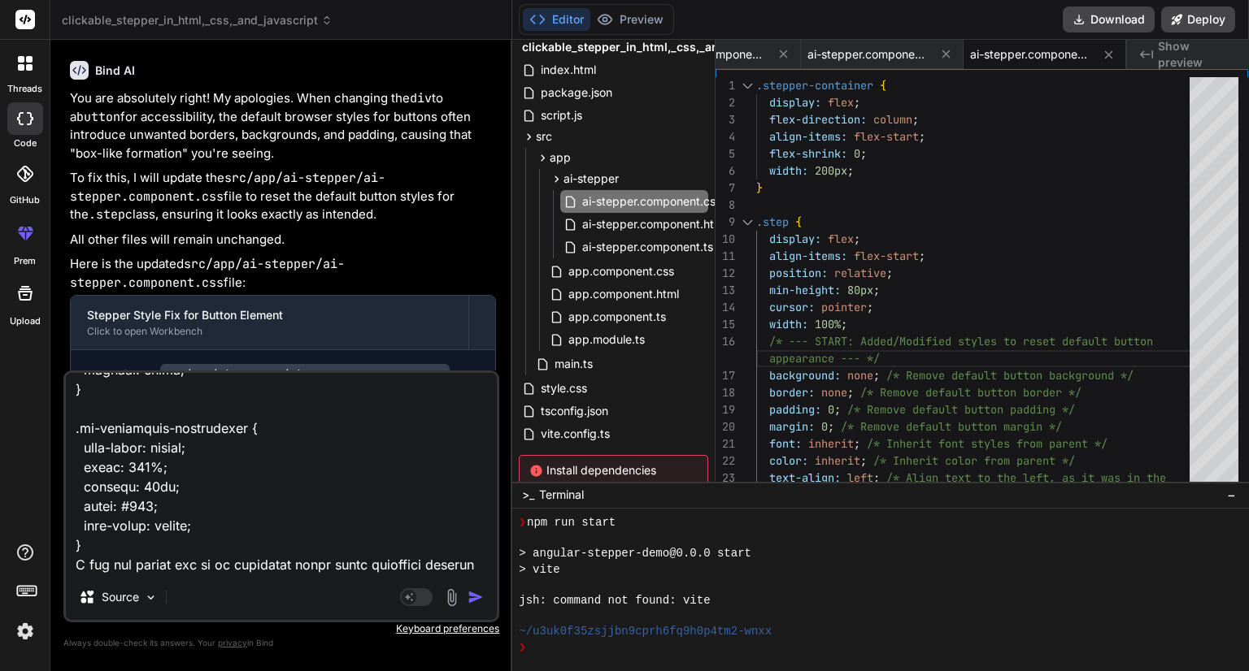
type textarea "<div class="image-preview-container"> <div class="header-section"> <div class="…"
type textarea "x"
type textarea "<div class="image-preview-container"> <div class="header-section"> <div class="…"
type textarea "x"
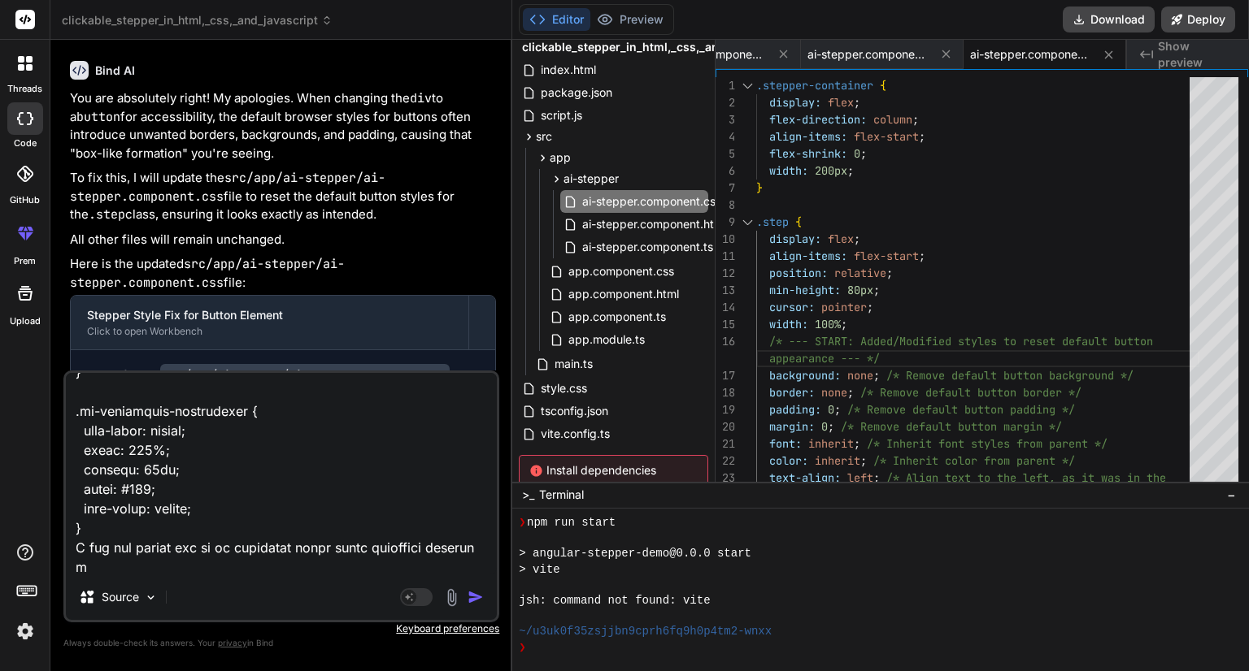
type textarea "<div class="image-preview-container"> <div class="header-section"> <div class="…"
type textarea "x"
type textarea "<div class="image-preview-container"> <div class="header-section"> <div class="…"
type textarea "x"
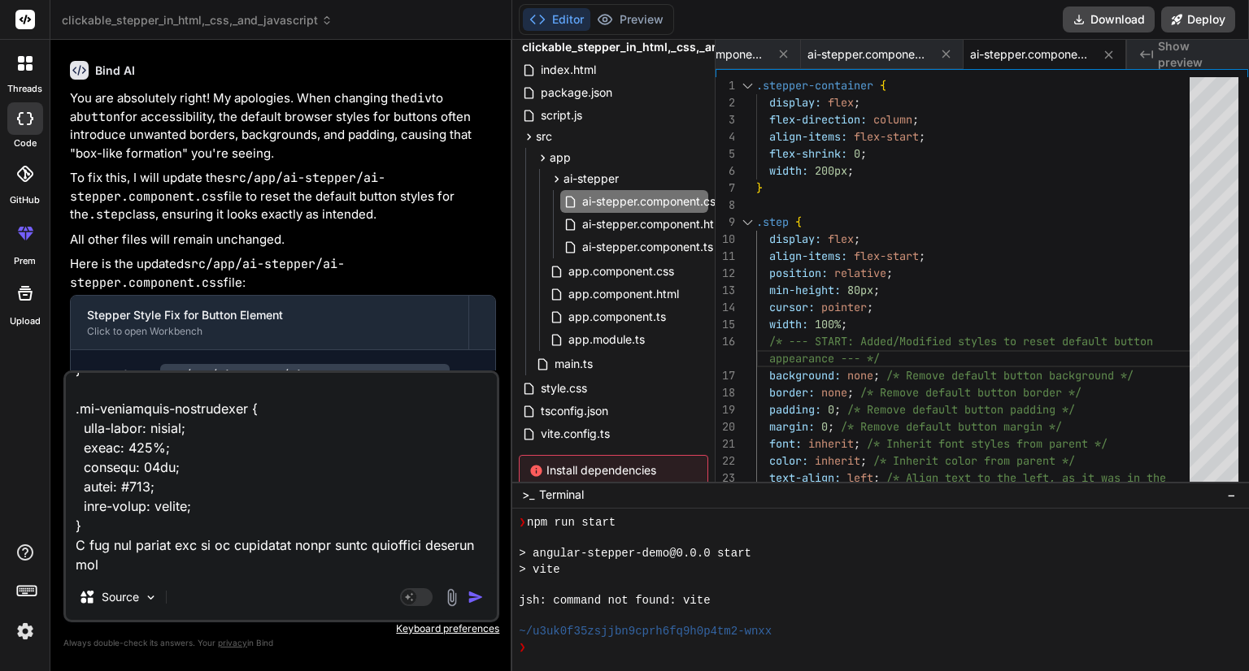
type textarea "<div class="image-preview-container"> <div class="header-section"> <div class="…"
type textarea "x"
type textarea "<div class="image-preview-container"> <div class="header-section"> <div class="…"
type textarea "x"
type textarea "<div class="image-preview-container"> <div class="header-section"> <div class="…"
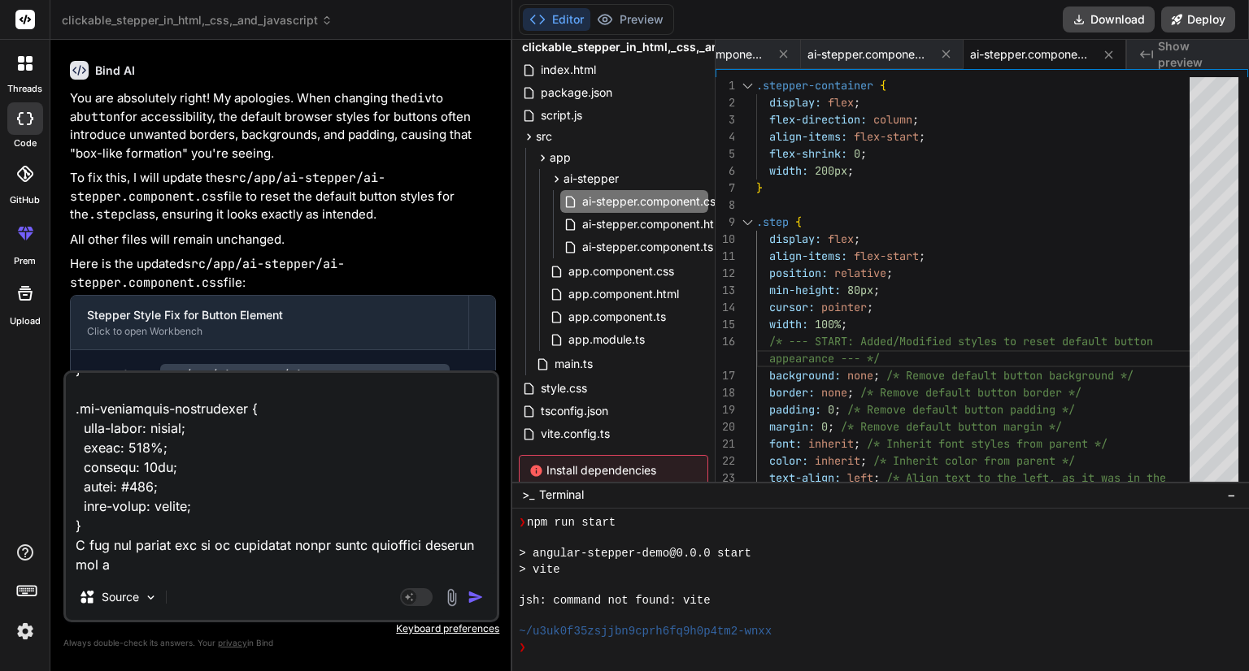
type textarea "x"
type textarea "<div class="image-preview-container"> <div class="header-section"> <div class="…"
type textarea "x"
type textarea "<div class="image-preview-container"> <div class="header-section"> <div class="…"
type textarea "x"
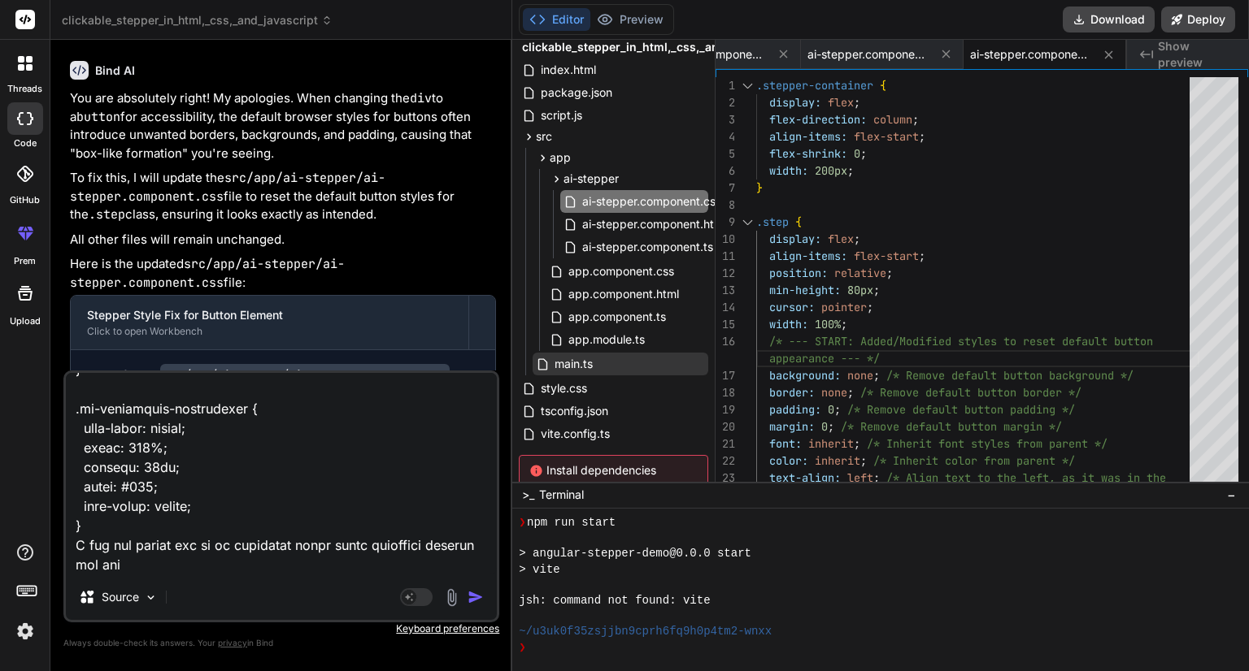
type textarea "<div class="image-preview-container"> <div class="header-section"> <div class="…"
type textarea "x"
type textarea "<div class="image-preview-container"> <div class="header-section"> <div class="…"
type textarea "x"
type textarea "<div class="image-preview-container"> <div class="header-section"> <div class="…"
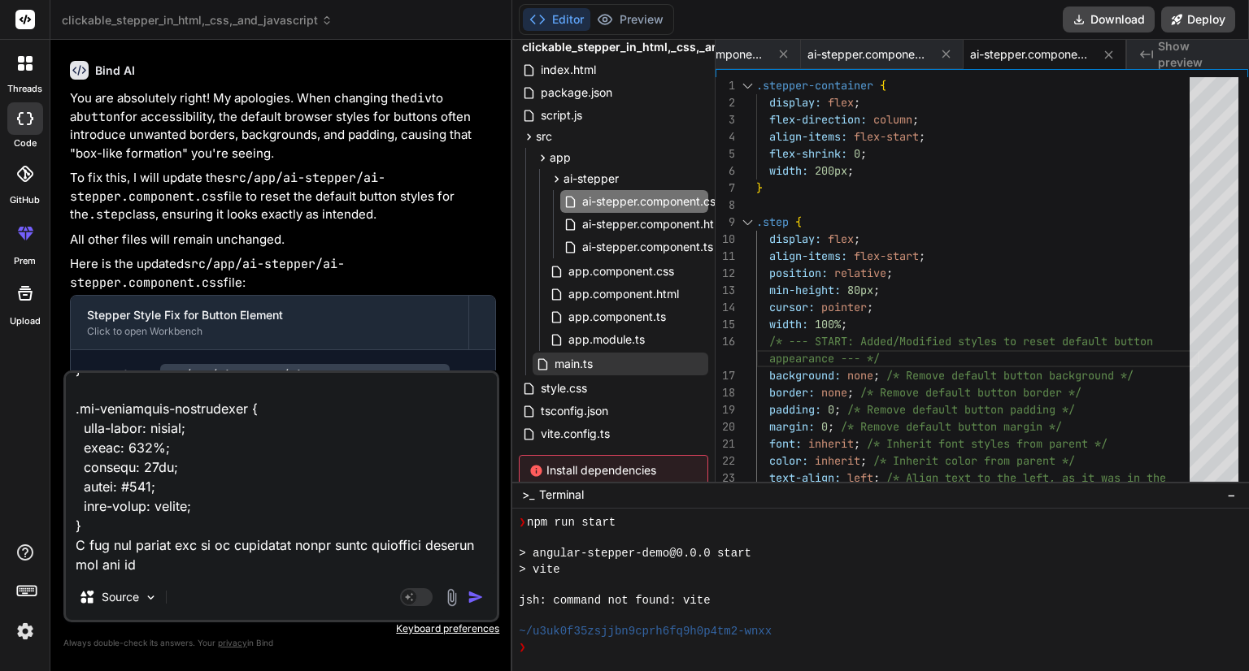
type textarea "x"
type textarea "<div class="image-preview-container"> <div class="header-section"> <div class="…"
type textarea "x"
type textarea "<div class="image-preview-container"> <div class="header-section"> <div class="…"
type textarea "x"
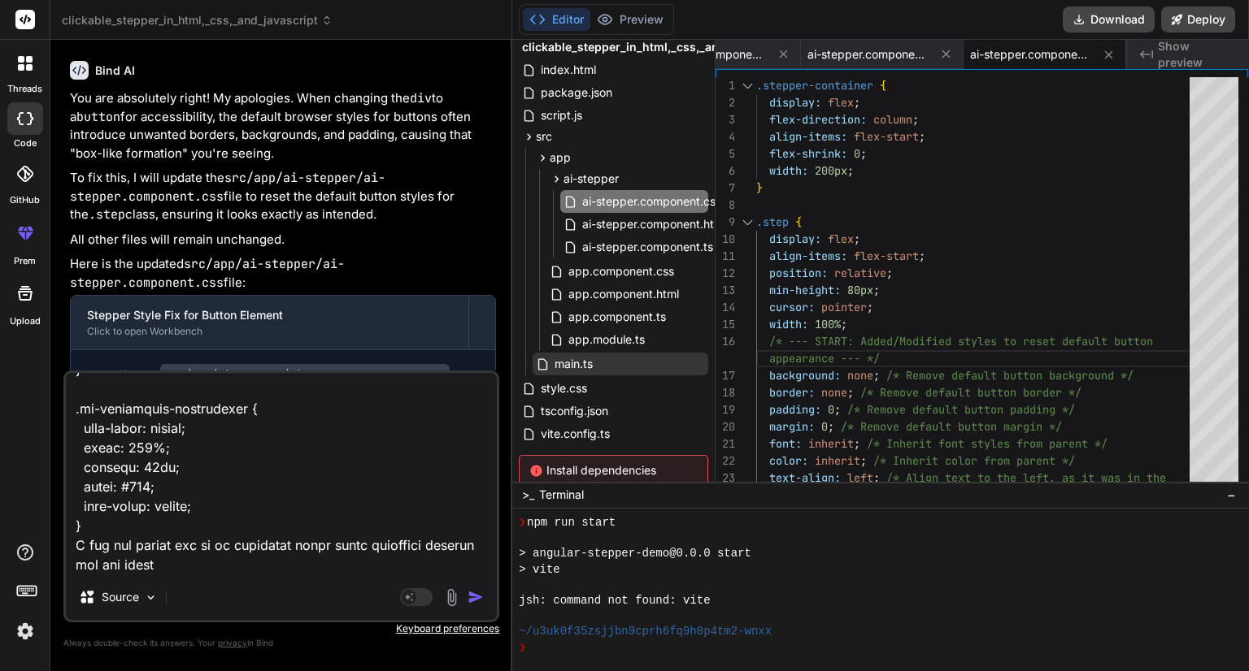
type textarea "<div class="image-preview-container"> <div class="header-section"> <div class="…"
type textarea "x"
type textarea "<div class="image-preview-container"> <div class="header-section"> <div class="…"
type textarea "x"
type textarea "<div class="image-preview-container"> <div class="header-section"> <div class="…"
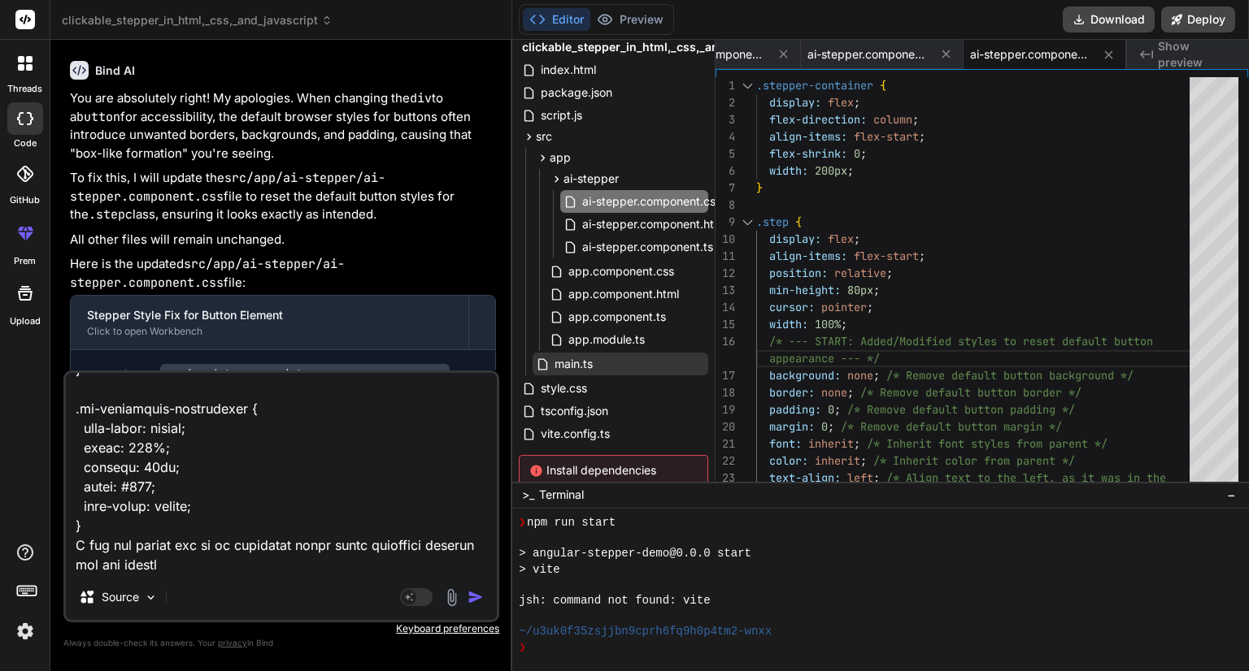
type textarea "x"
type textarea "<div class="image-preview-container"> <div class="header-section"> <div class="…"
type textarea "x"
type textarea "<div class="image-preview-container"> <div class="header-section"> <div class="…"
type textarea "x"
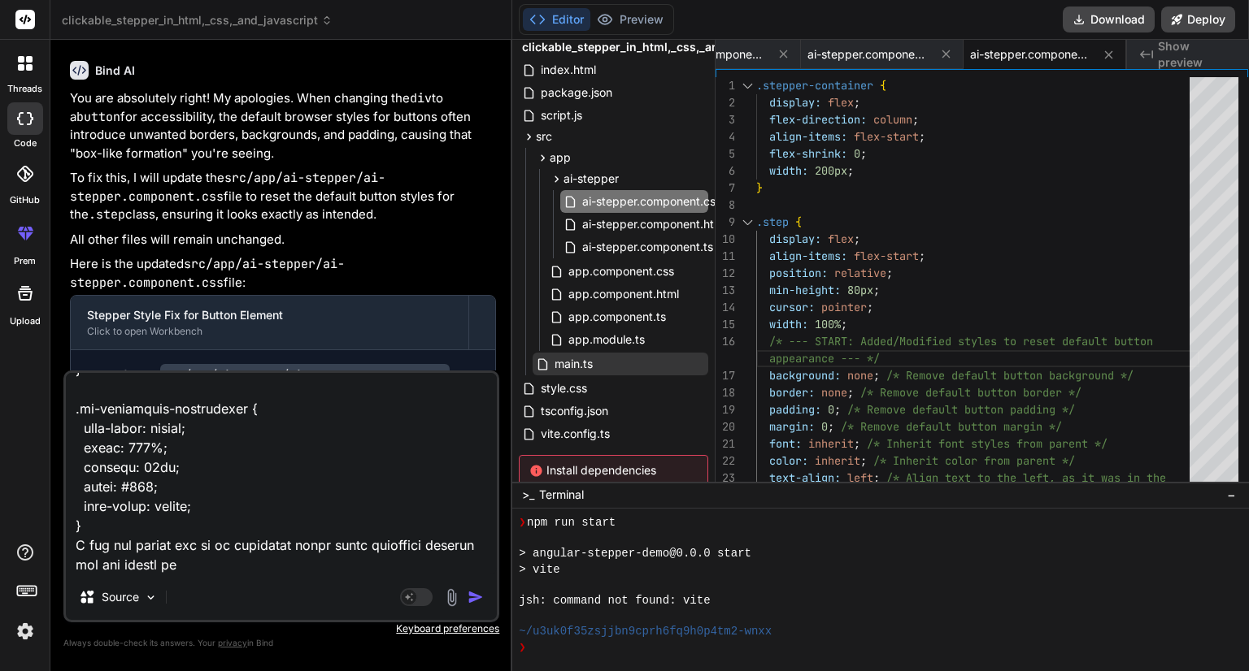
type textarea "<div class="image-preview-container"> <div class="header-section"> <div class="…"
type textarea "x"
type textarea "<div class="image-preview-container"> <div class="header-section"> <div class="…"
type textarea "x"
type textarea "<div class="image-preview-container"> <div class="header-section"> <div class="…"
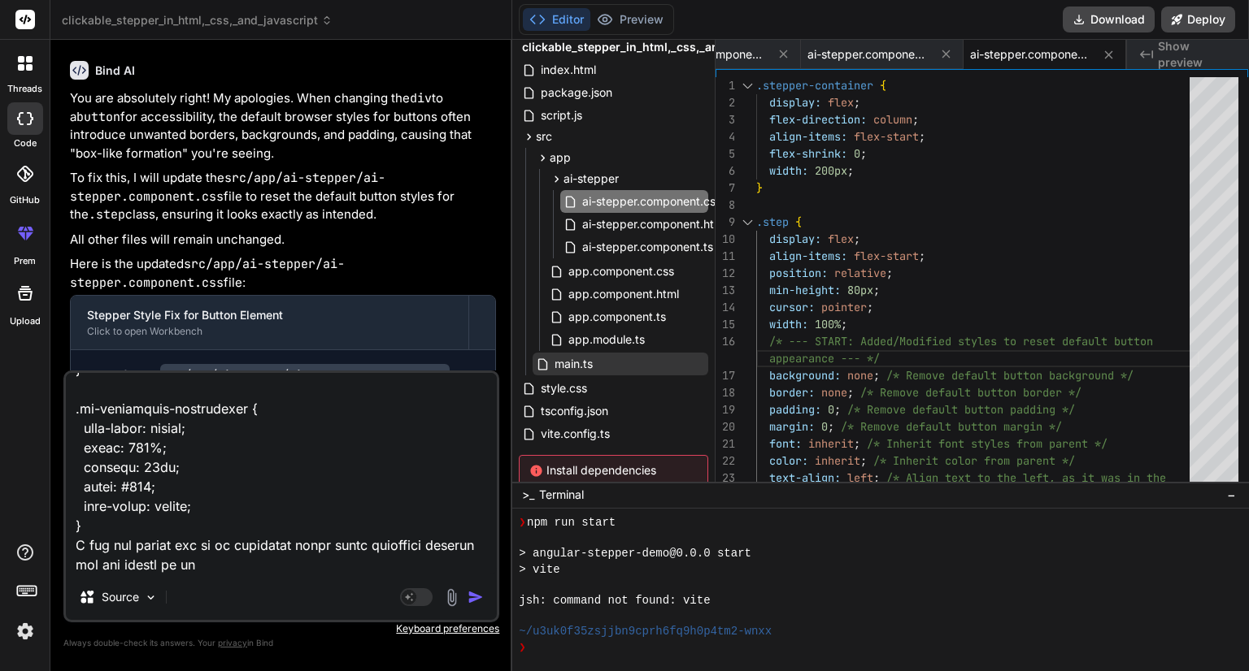
type textarea "x"
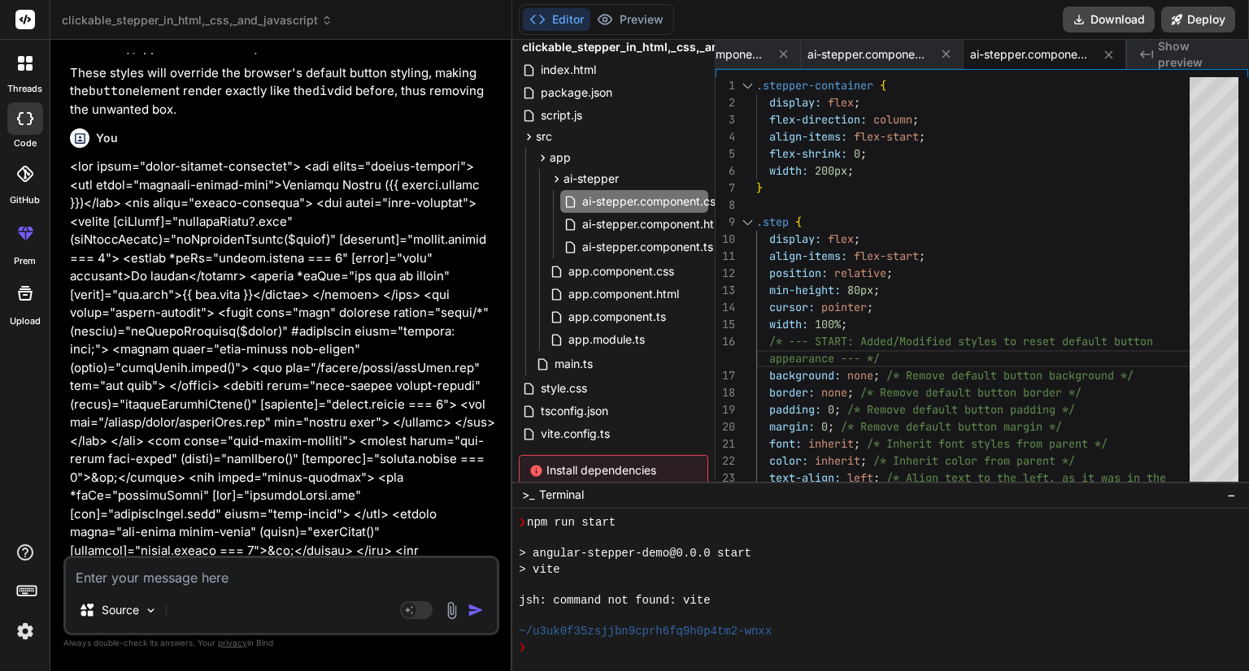
scroll to position [13997, 0]
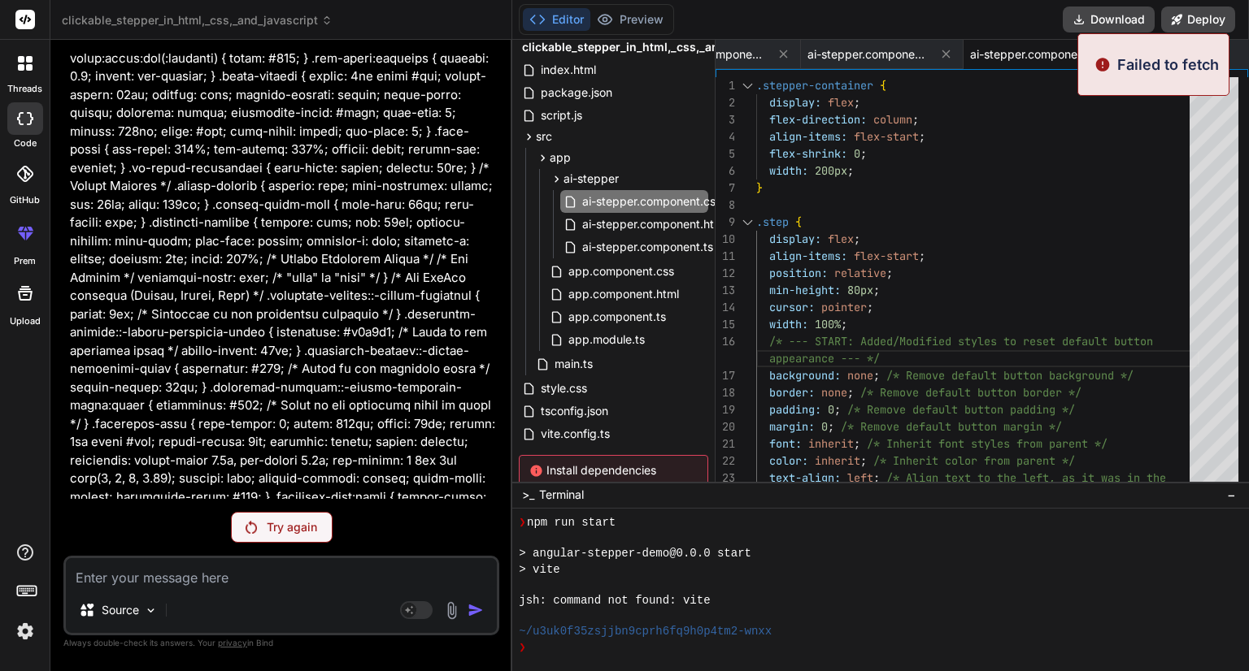
scroll to position [15213, 0]
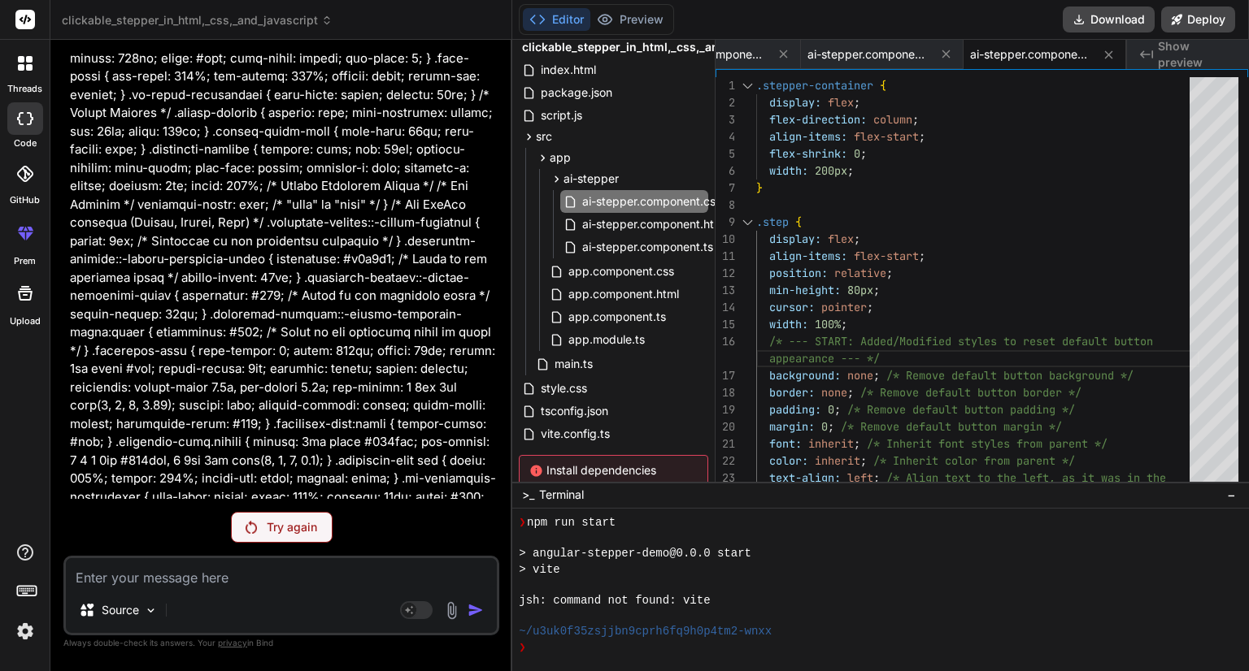
click at [248, 530] on img at bounding box center [250, 527] width 11 height 13
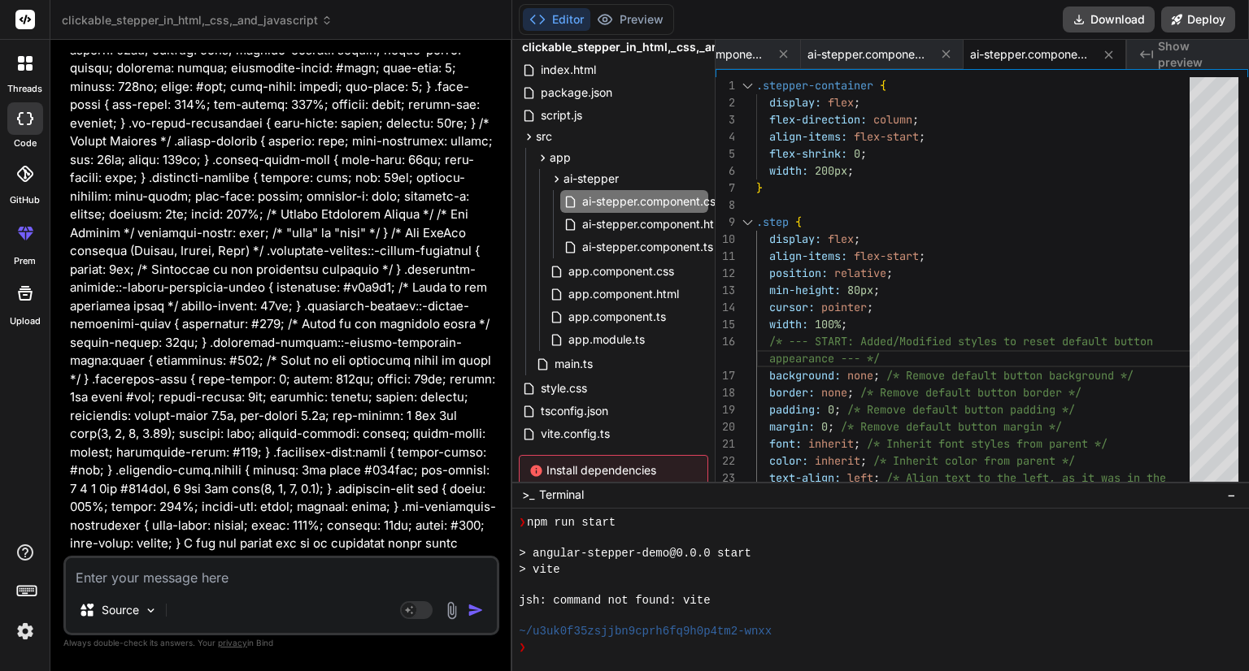
scroll to position [15272, 0]
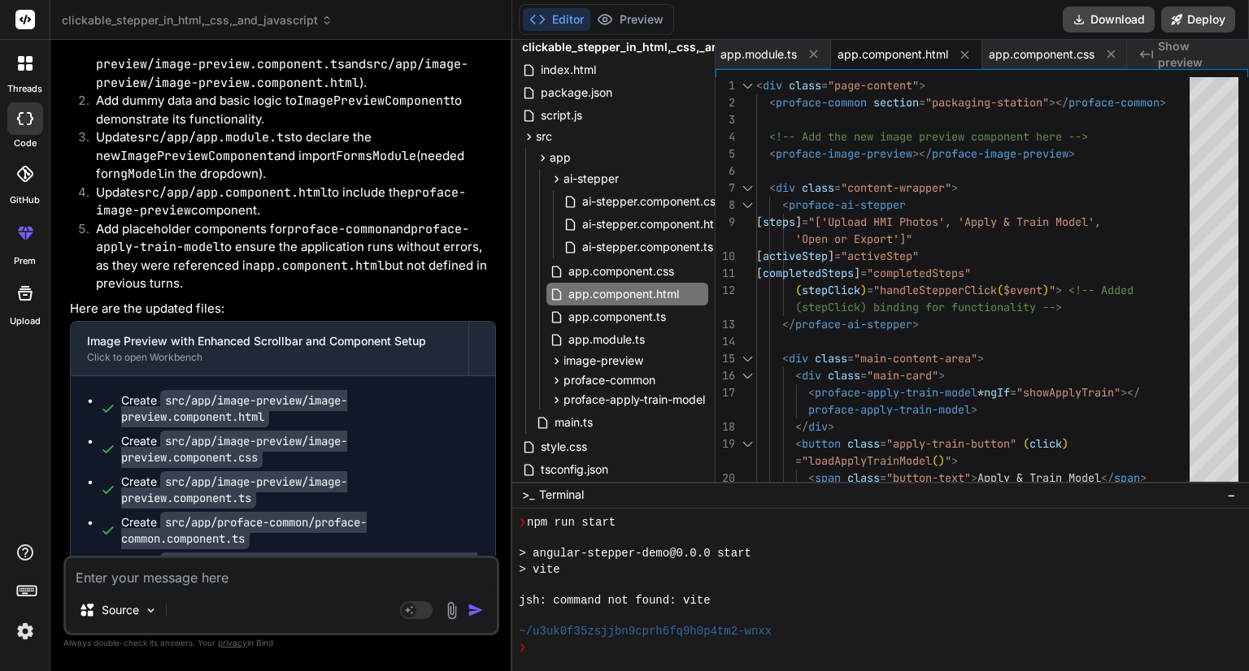
scroll to position [15899, 0]
click at [619, 274] on span "app.component.css" at bounding box center [621, 272] width 109 height 20
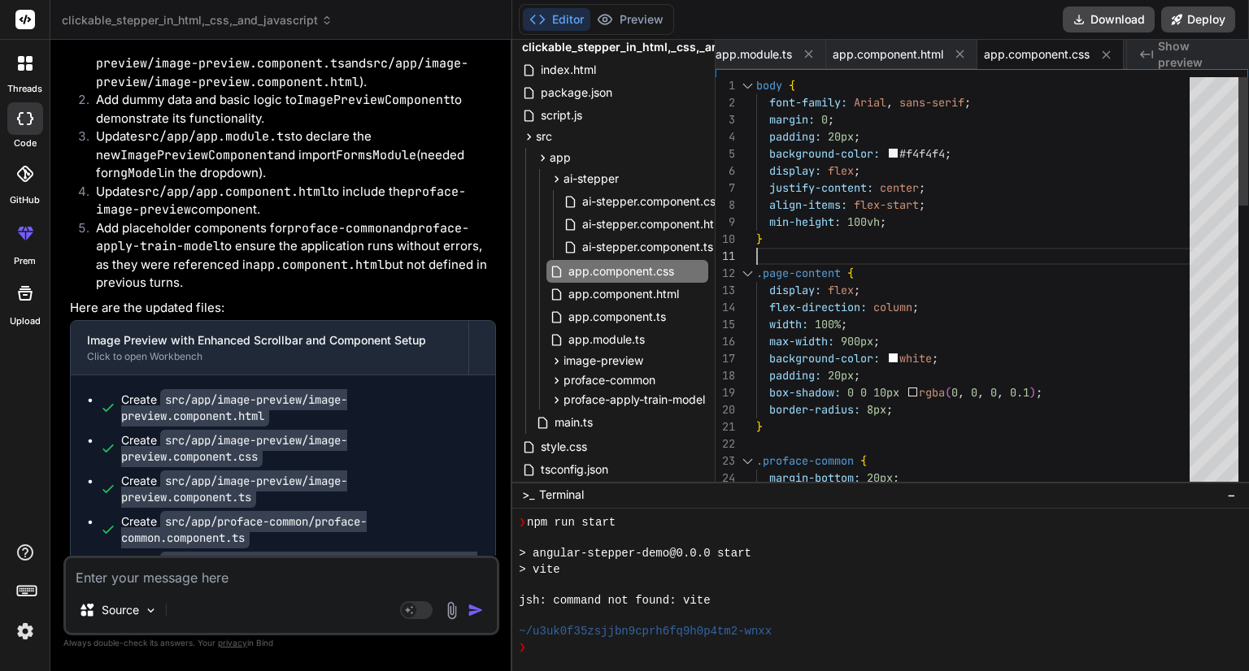
scroll to position [0, 0]
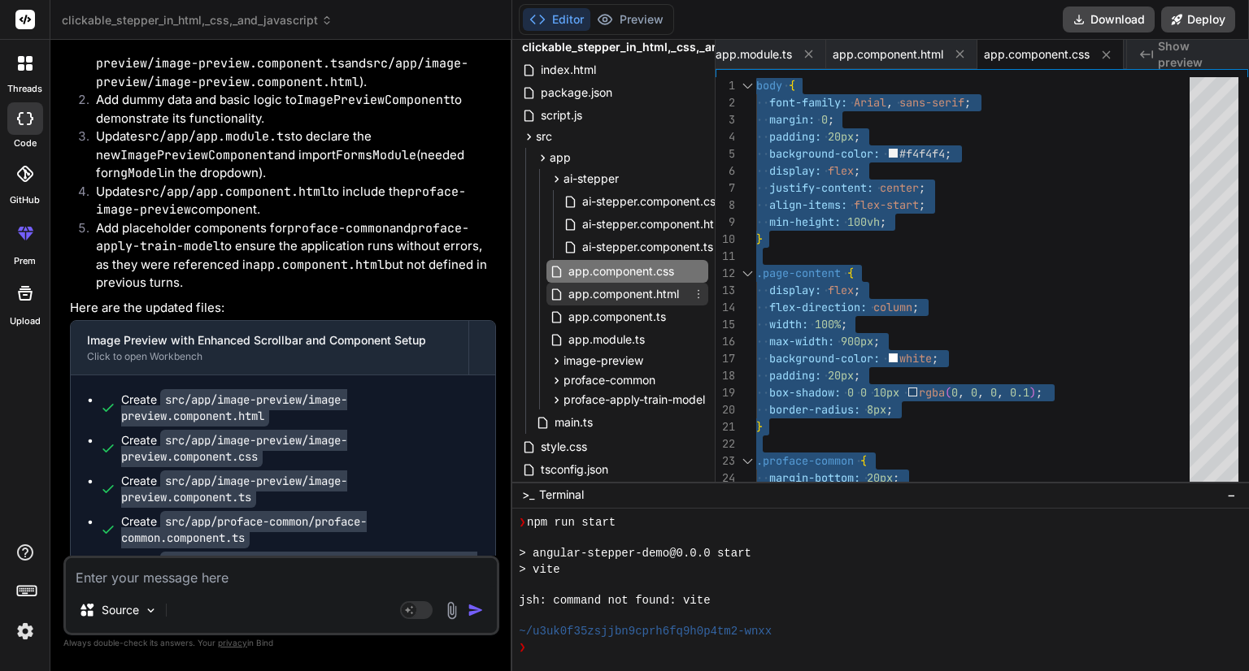
click at [620, 290] on span "app.component.html" at bounding box center [624, 294] width 114 height 20
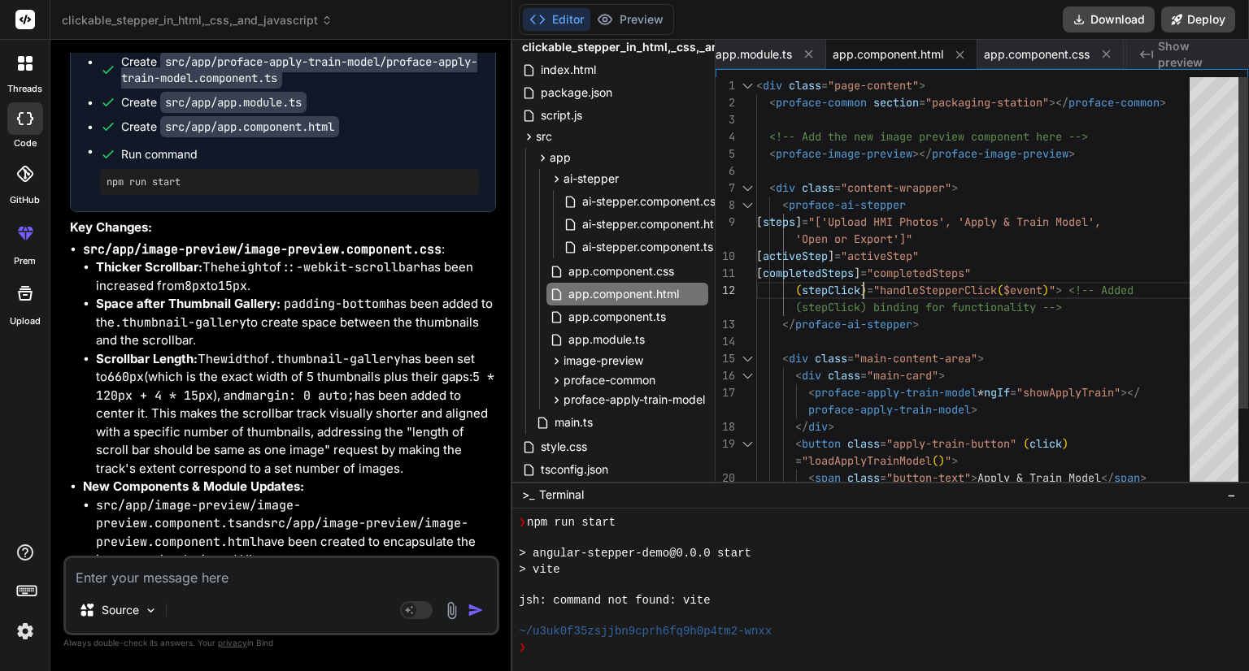
click at [860, 289] on div "< proface-image-preview ></ proface-image-preview > <!-- Add the new image prev…" at bounding box center [977, 333] width 443 height 512
click at [646, 264] on span "app.component.css" at bounding box center [621, 272] width 109 height 20
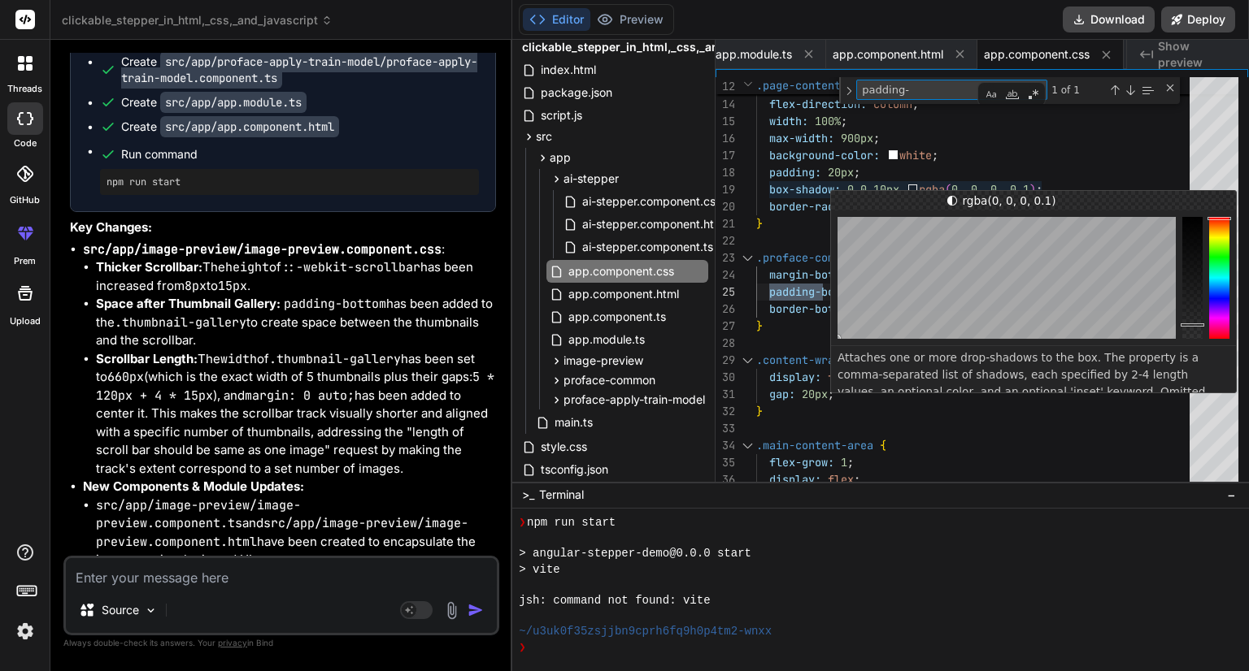
click at [301, 579] on textarea at bounding box center [281, 572] width 431 height 29
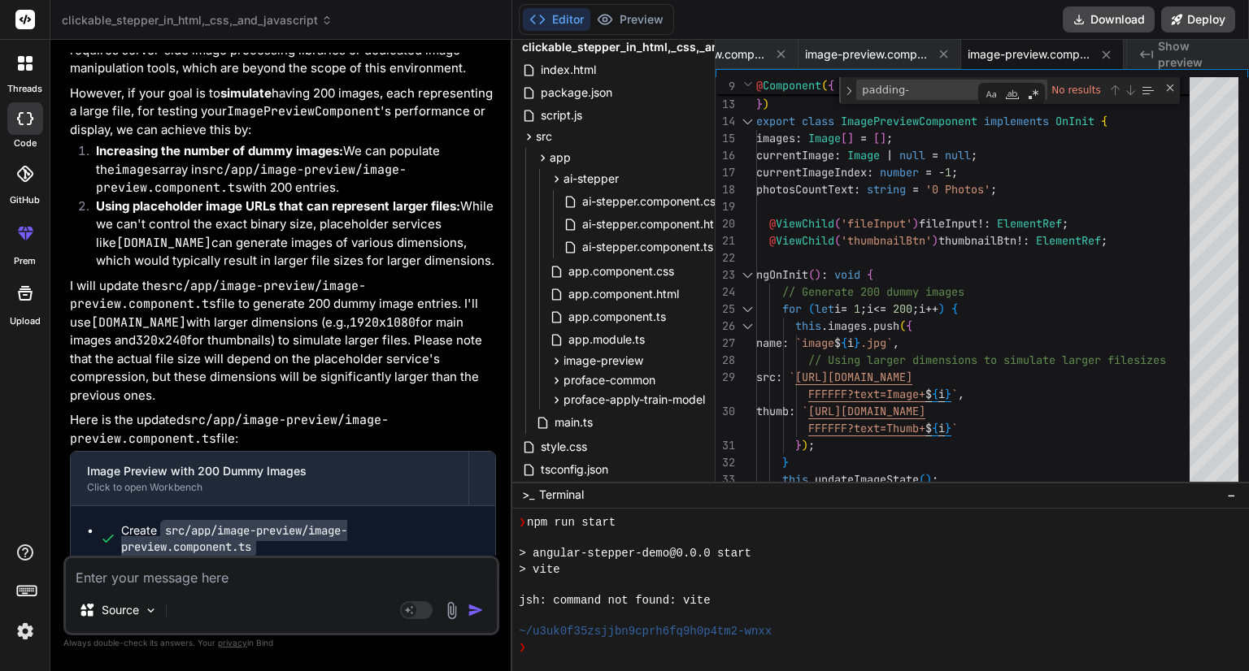
scroll to position [17375, 0]
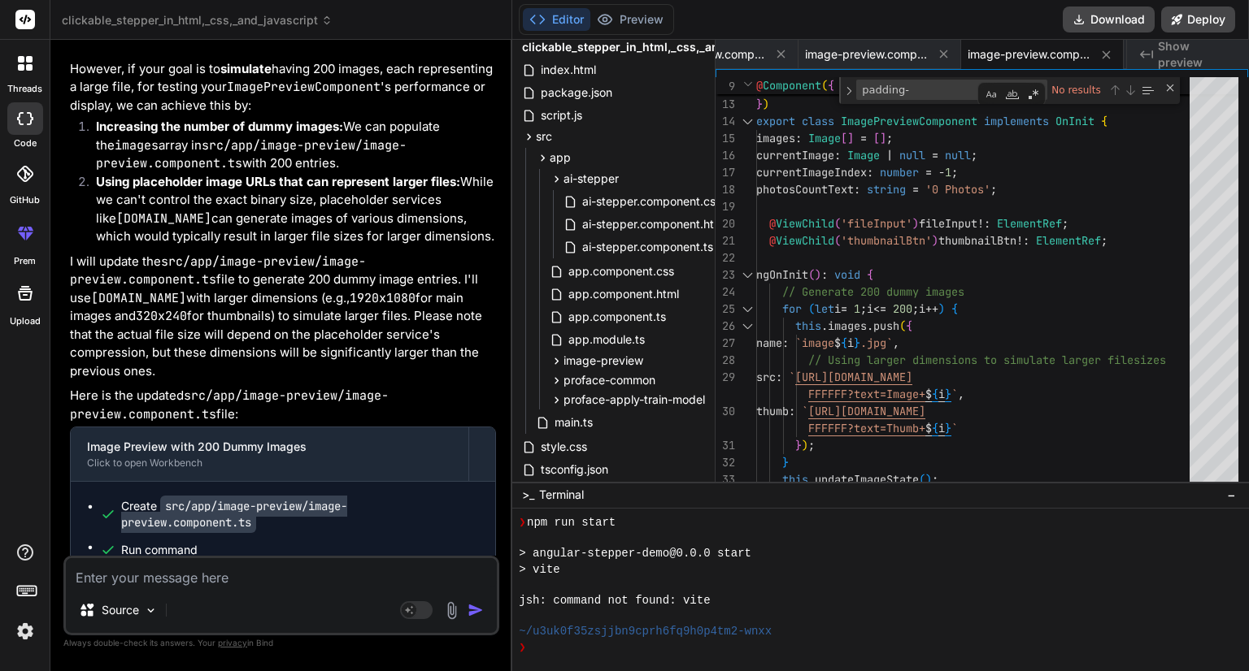
click at [179, 580] on textarea at bounding box center [281, 572] width 431 height 29
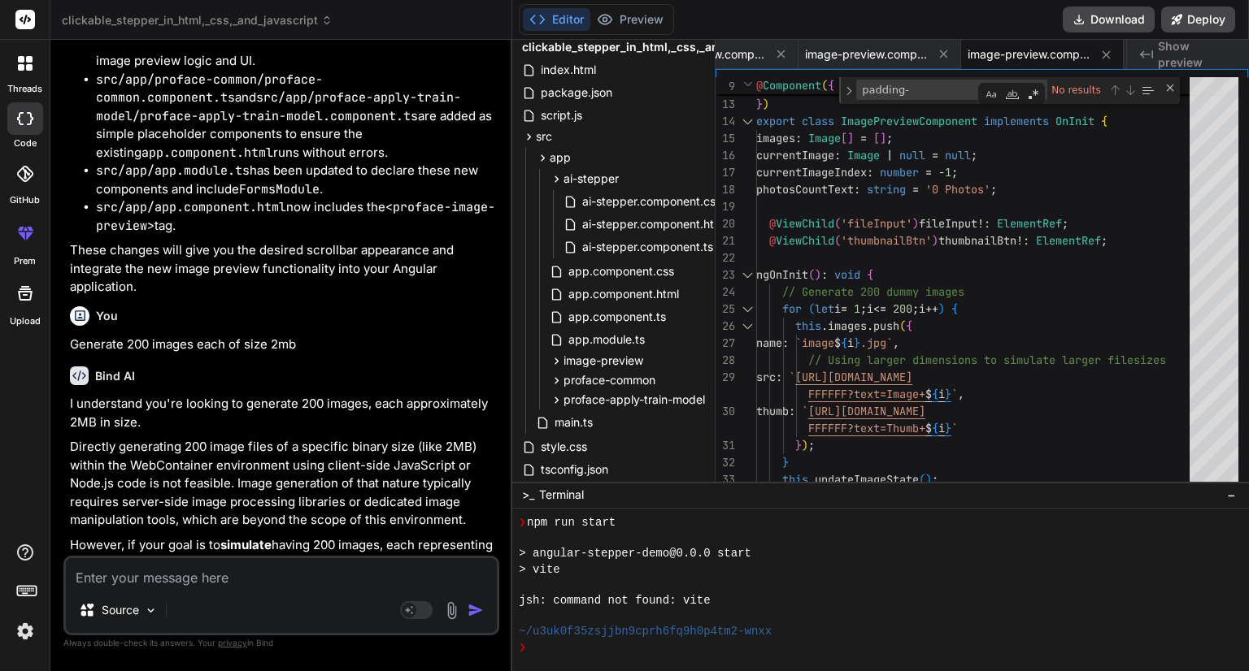
scroll to position [16894, 0]
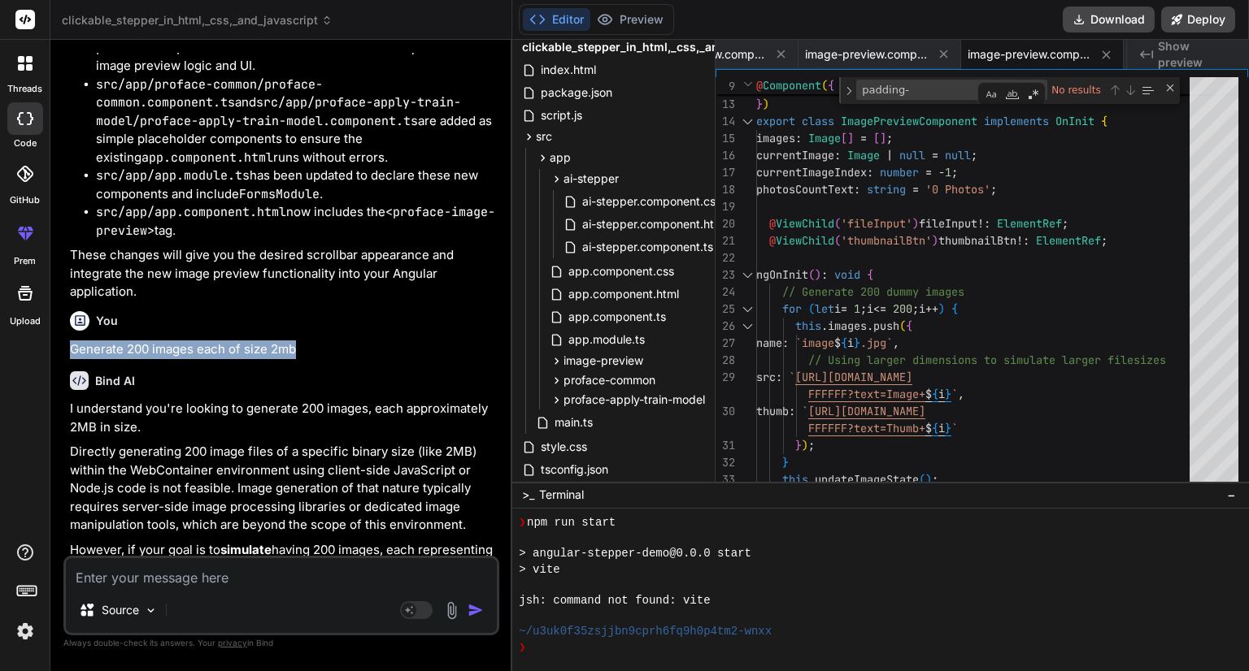
drag, startPoint x: 74, startPoint y: 252, endPoint x: 322, endPoint y: 253, distance: 247.9
click at [322, 341] on p "Generate 200 images each of size 2mb" at bounding box center [283, 350] width 426 height 19
copy p "Generate 200 images each of size 2mb"
click at [22, 641] on img at bounding box center [25, 632] width 28 height 28
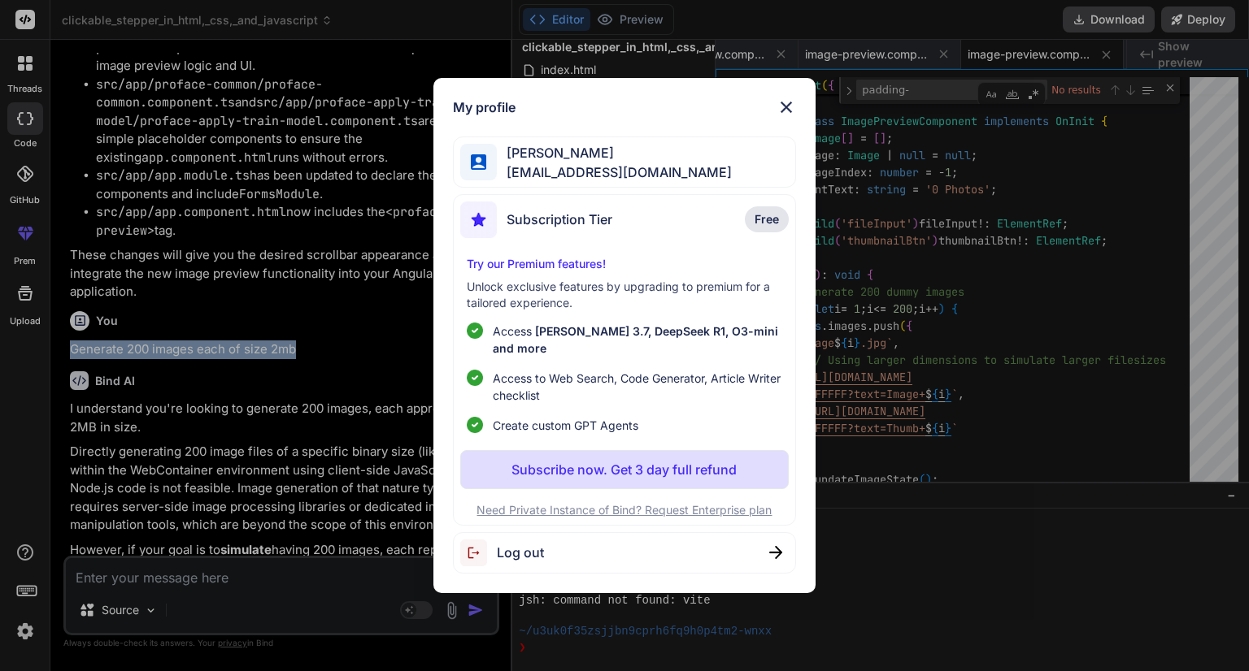
click at [784, 111] on img at bounding box center [786, 108] width 20 height 20
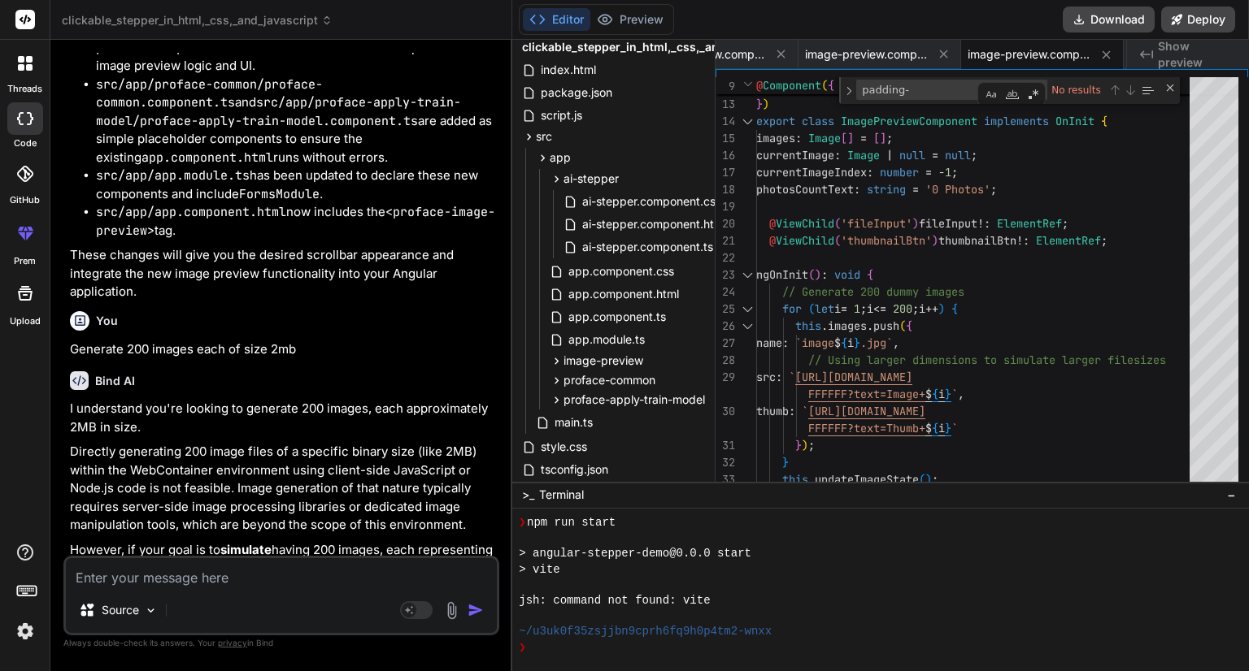
click at [266, 575] on textarea at bounding box center [281, 572] width 431 height 29
paste textarea "Generate 200 images each of size 2mb"
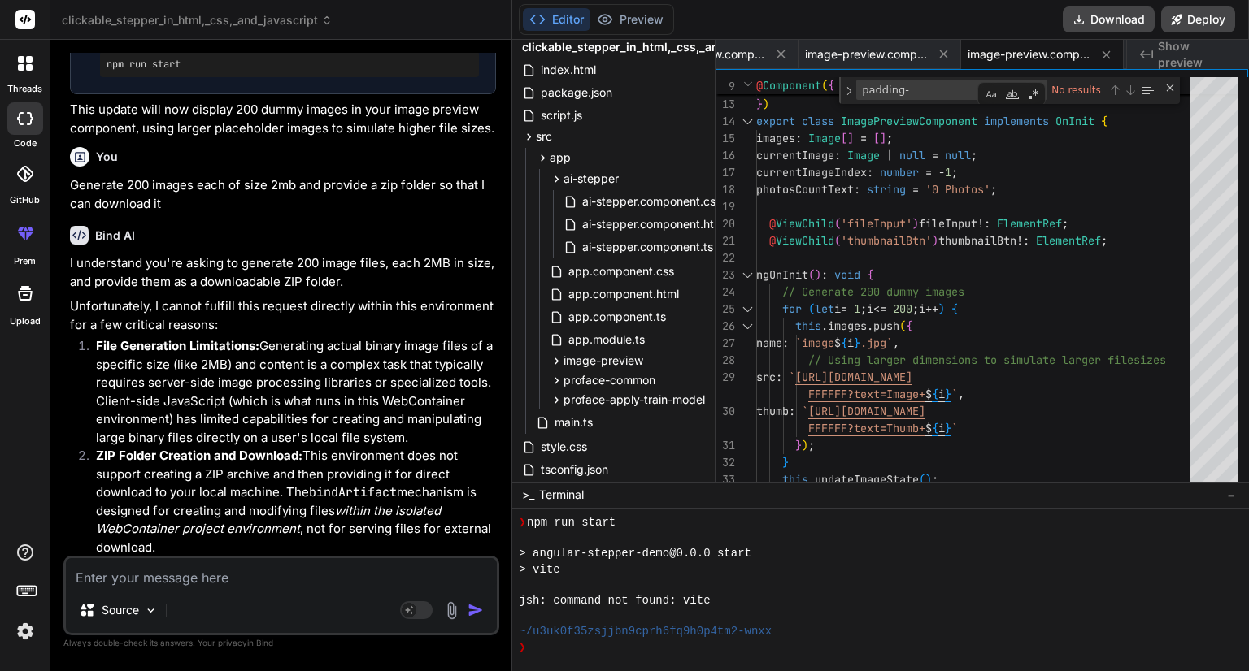
scroll to position [18052, 0]
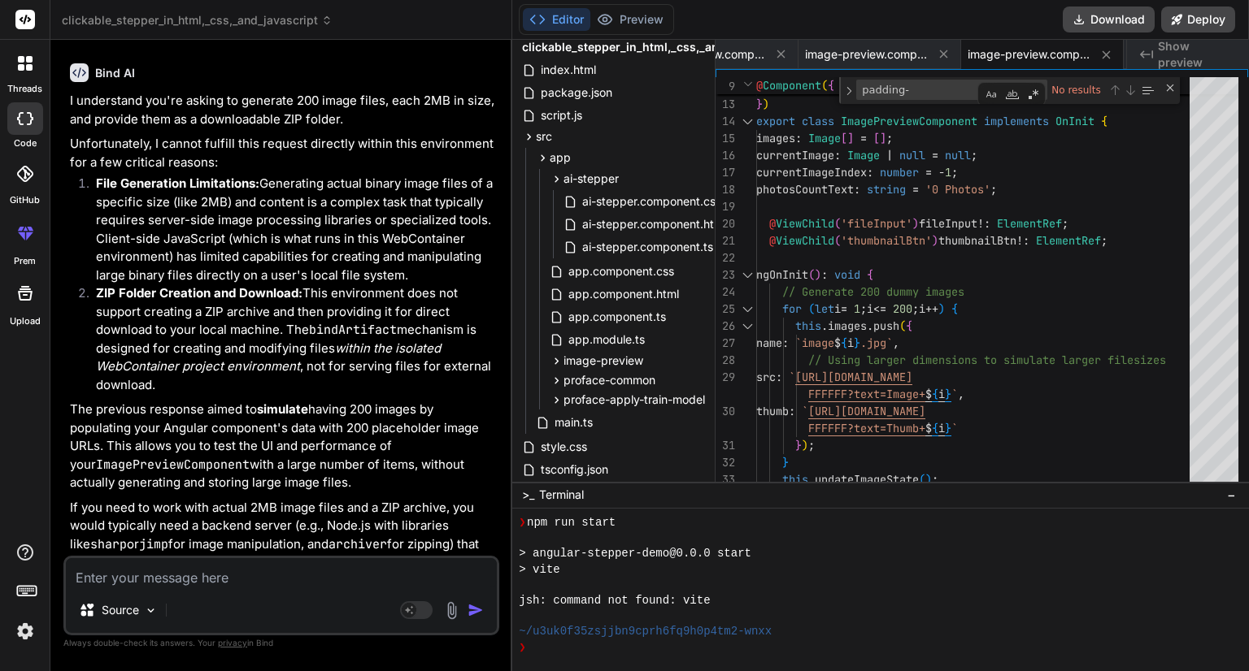
click at [199, 576] on textarea at bounding box center [281, 572] width 431 height 29
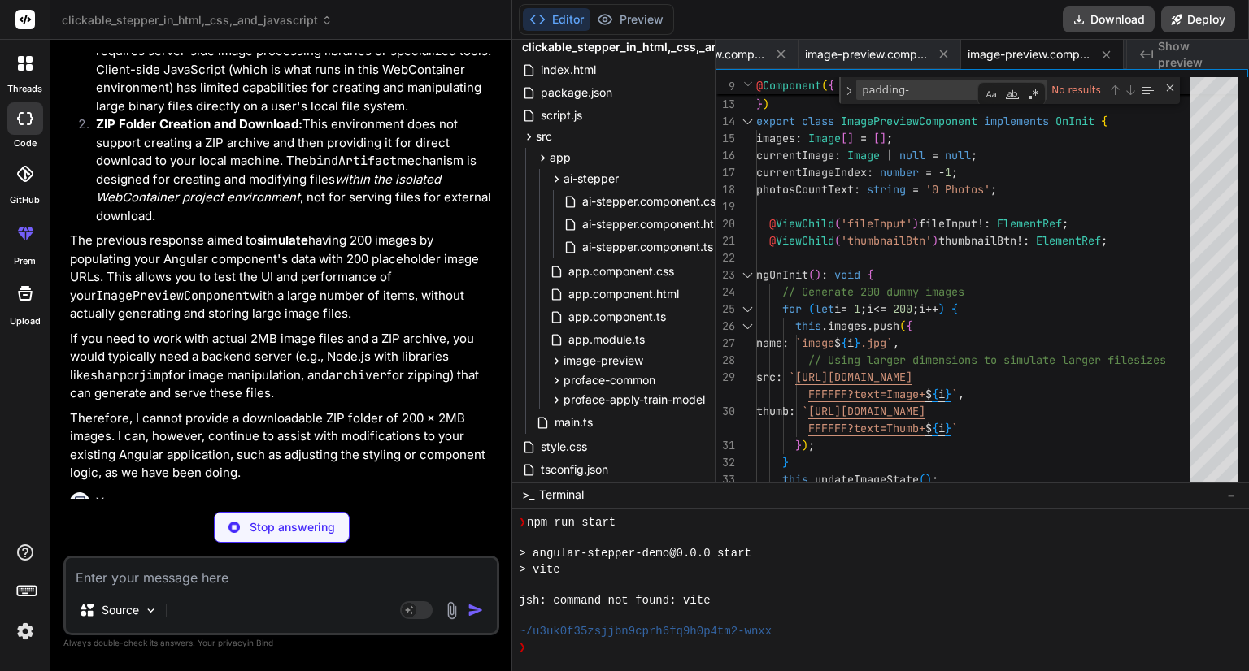
scroll to position [18221, 0]
click at [199, 576] on textarea at bounding box center [281, 572] width 431 height 29
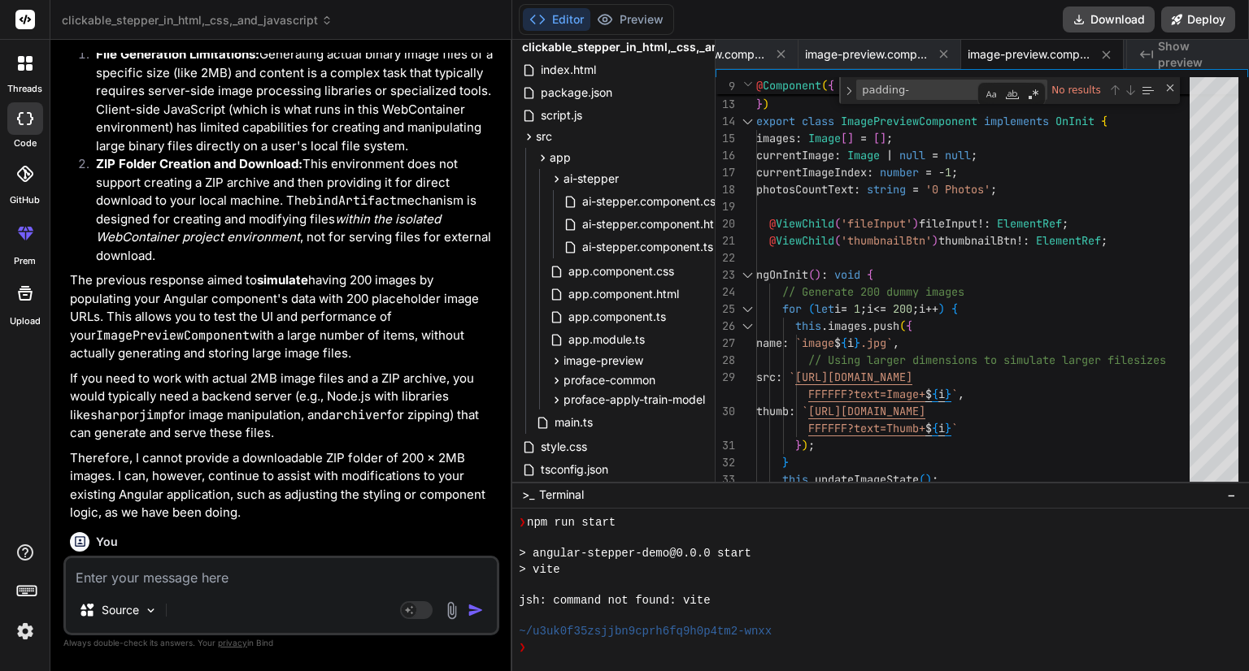
scroll to position [18147, 0]
